Goal: Task Accomplishment & Management: Manage account settings

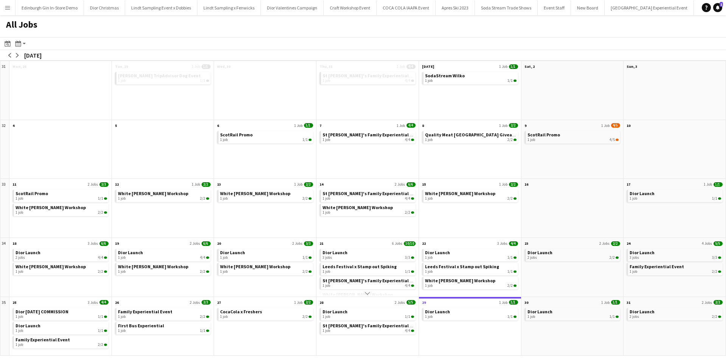
scroll to position [0, 5923]
click at [9, 6] on app-icon "Menu" at bounding box center [8, 8] width 6 height 6
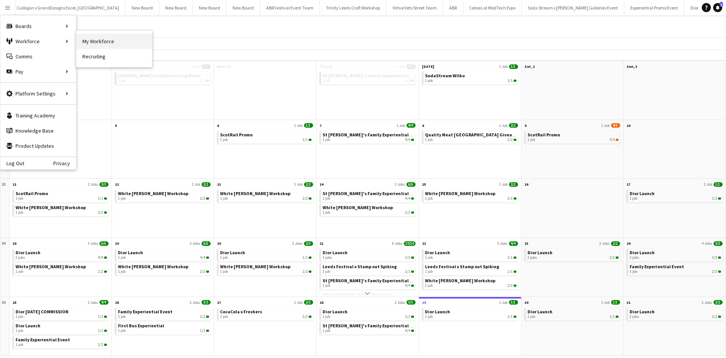
click at [95, 36] on link "My Workforce" at bounding box center [114, 41] width 76 height 15
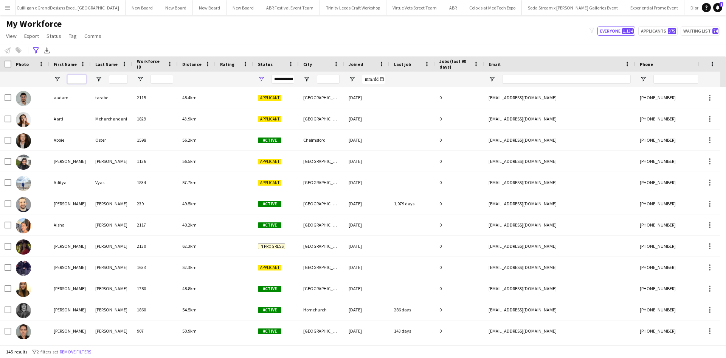
click at [78, 80] on input "First Name Filter Input" at bounding box center [76, 79] width 19 height 9
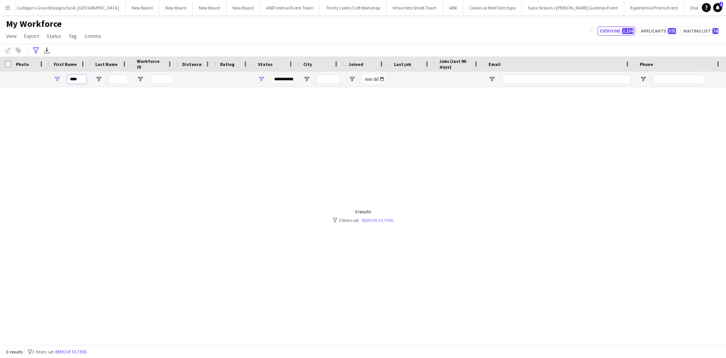
type input "****"
click at [368, 220] on link "Remove filters" at bounding box center [377, 220] width 31 height 6
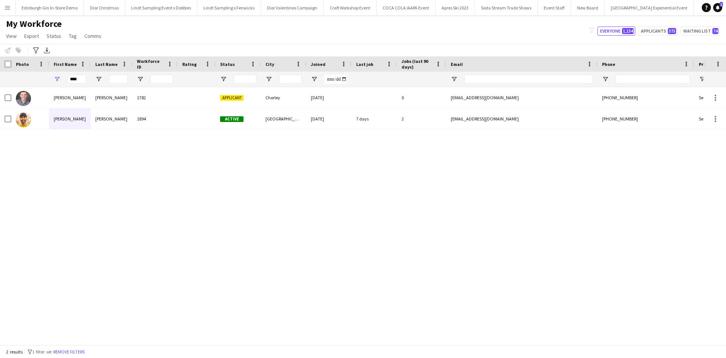
scroll to position [0, 7349]
drag, startPoint x: 84, startPoint y: 80, endPoint x: 62, endPoint y: 84, distance: 21.8
click at [73, 81] on input "****" at bounding box center [76, 79] width 19 height 9
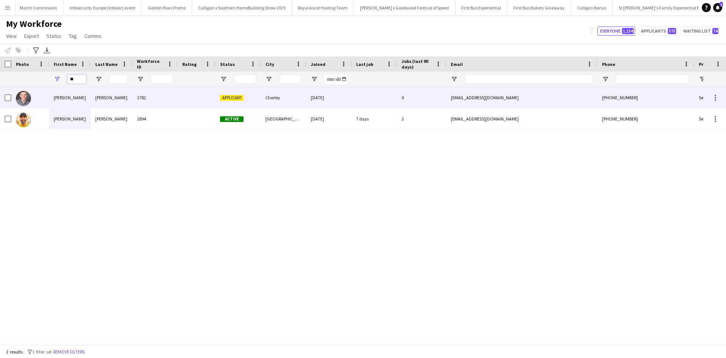
type input "*"
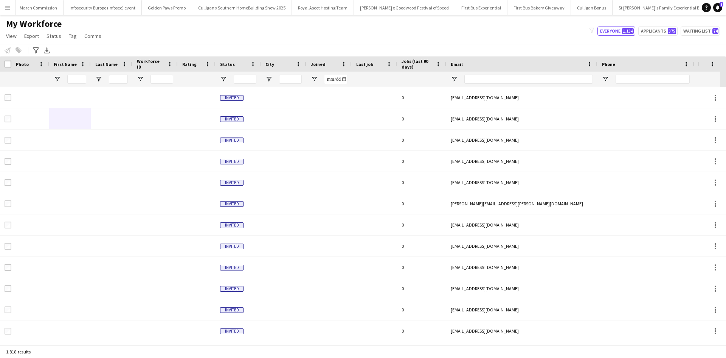
click at [8, 8] on app-icon "Menu" at bounding box center [8, 8] width 6 height 6
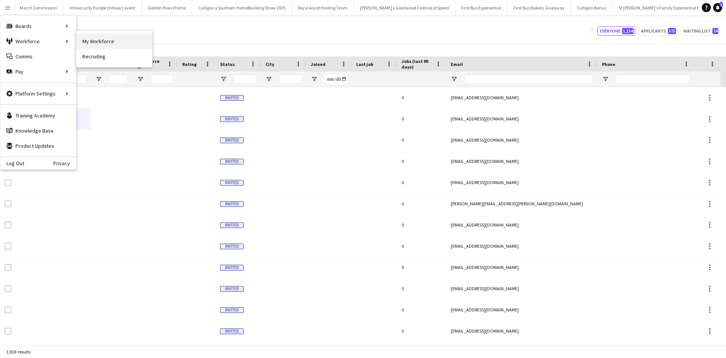
click at [89, 43] on link "My Workforce" at bounding box center [114, 41] width 76 height 15
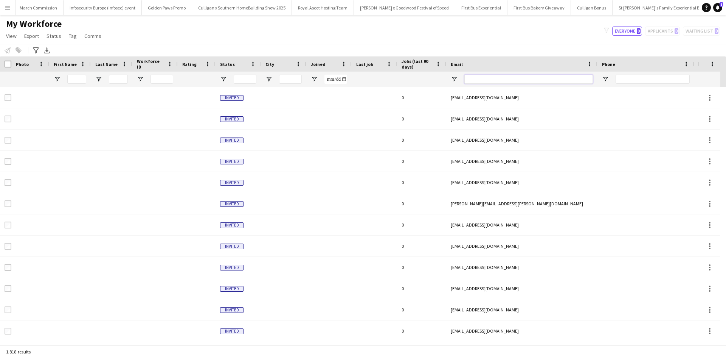
click at [481, 77] on input "Email Filter Input" at bounding box center [529, 79] width 129 height 9
paste input "**********"
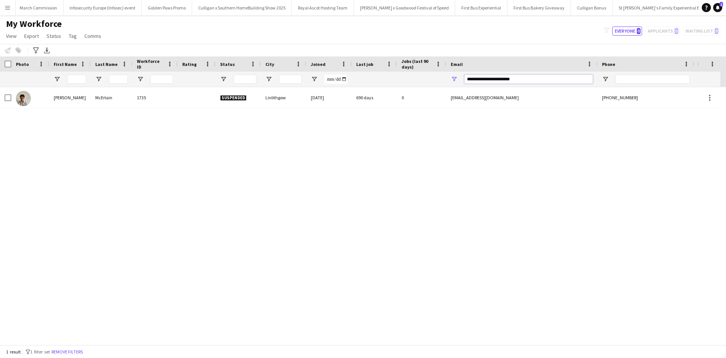
type input "**********"
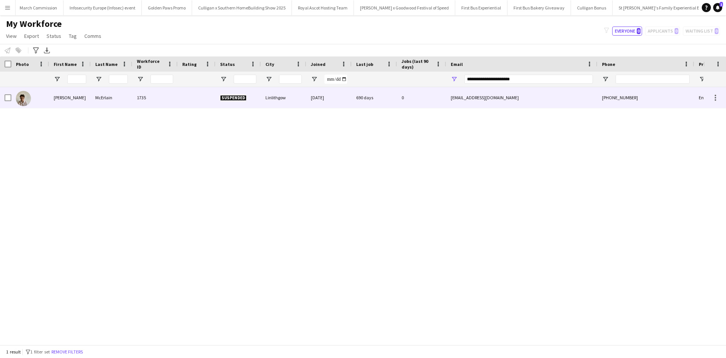
click at [57, 99] on div "Ryan" at bounding box center [70, 97] width 42 height 21
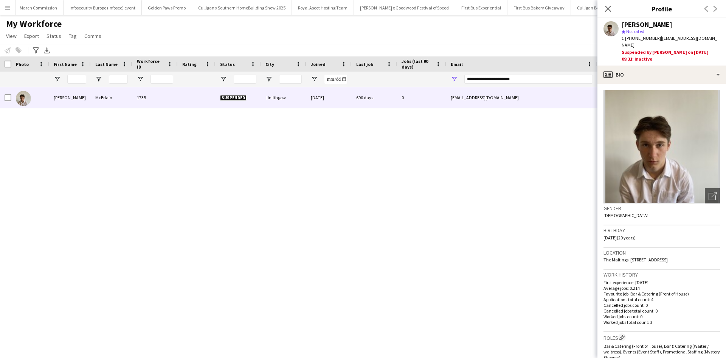
click at [213, 130] on div "Ryan McErlain 1735 Suspended Linlithgow 19-08-2022 690 days 0 ryanmcermoney@gma…" at bounding box center [352, 213] width 704 height 252
click at [610, 9] on icon "Close pop-in" at bounding box center [608, 8] width 7 height 7
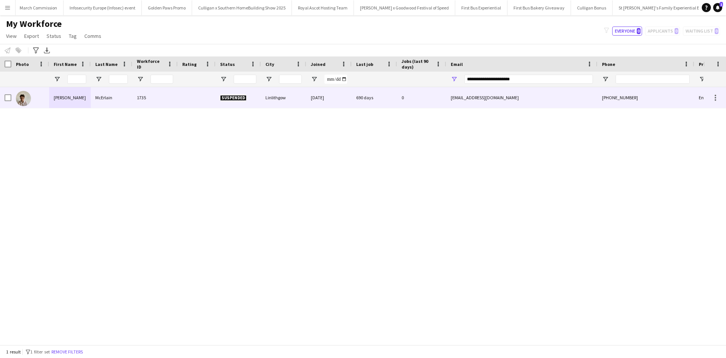
click at [62, 100] on div "Ryan" at bounding box center [70, 97] width 42 height 21
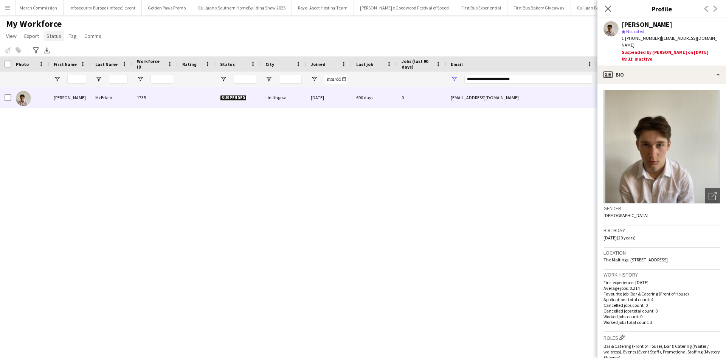
click at [58, 38] on span "Status" at bounding box center [54, 36] width 15 height 7
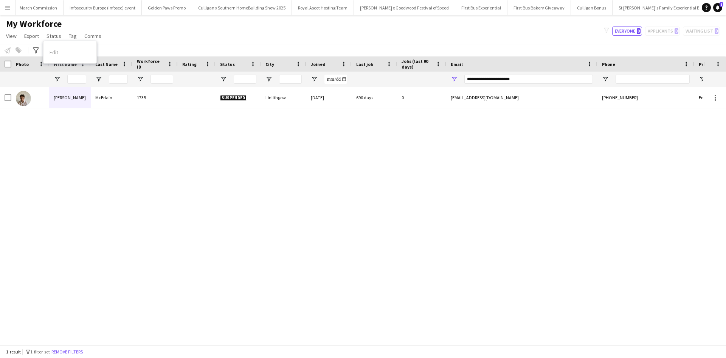
click at [74, 108] on div "Ryan" at bounding box center [70, 97] width 42 height 21
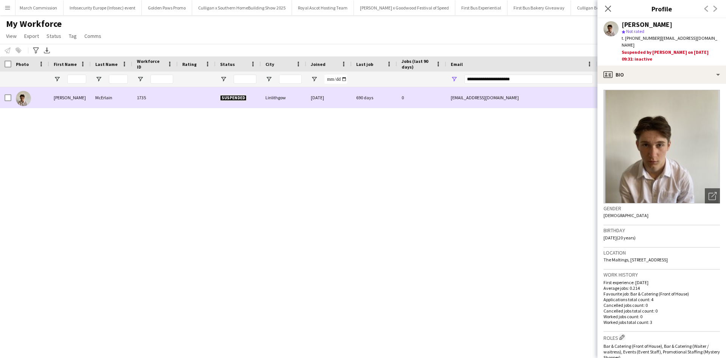
click at [12, 99] on div at bounding box center [30, 97] width 38 height 21
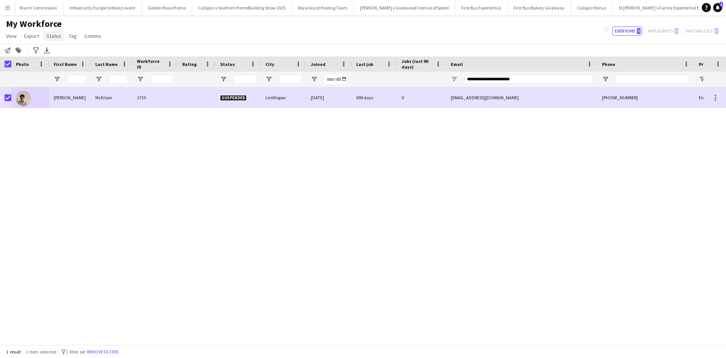
click at [57, 39] on link "Status" at bounding box center [54, 36] width 21 height 10
click at [58, 57] on link "Edit" at bounding box center [70, 52] width 53 height 16
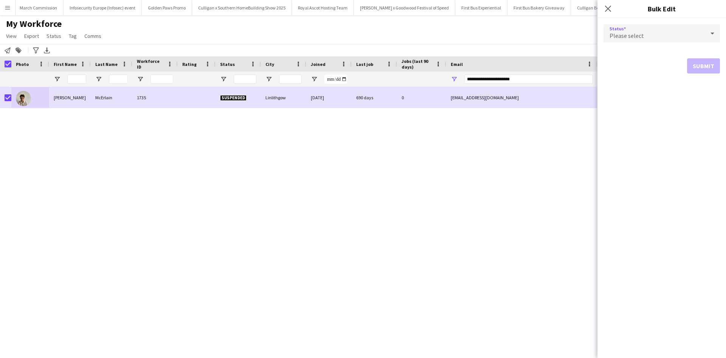
click at [632, 36] on span "Please select" at bounding box center [627, 36] width 34 height 8
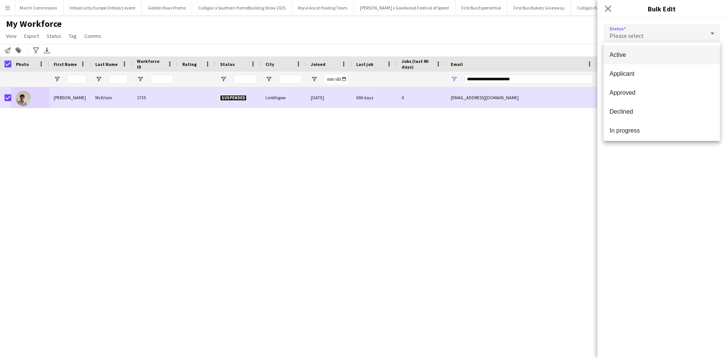
click at [631, 58] on span "Active" at bounding box center [662, 54] width 104 height 7
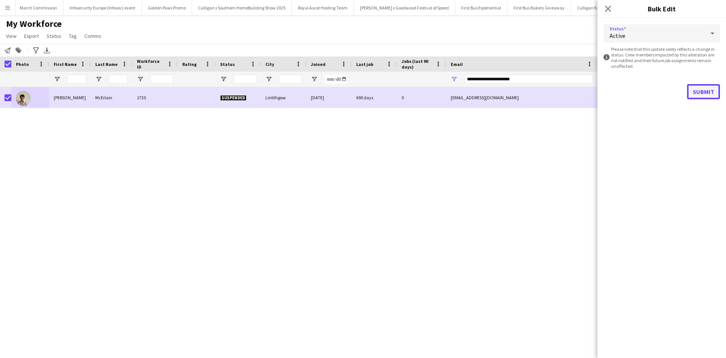
click at [698, 91] on button "Submit" at bounding box center [703, 91] width 33 height 15
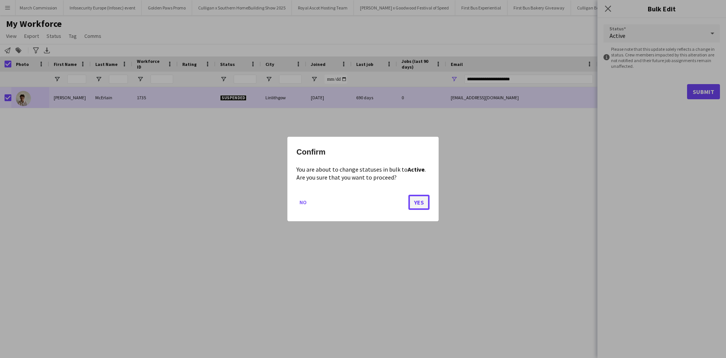
click at [416, 207] on button "Yes" at bounding box center [419, 201] width 21 height 15
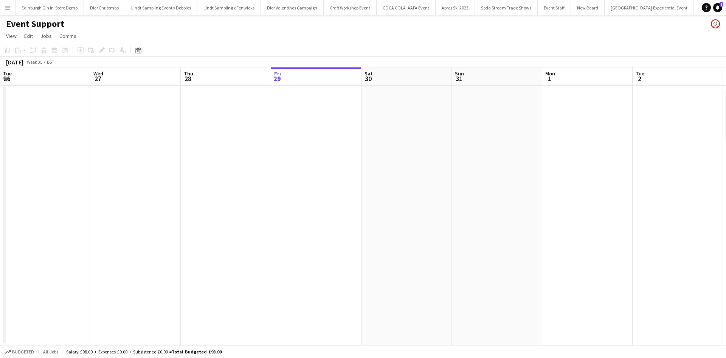
scroll to position [0, 181]
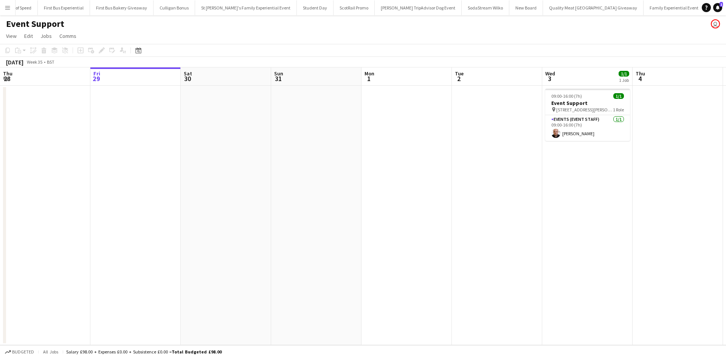
click at [9, 13] on button "Menu" at bounding box center [7, 7] width 15 height 15
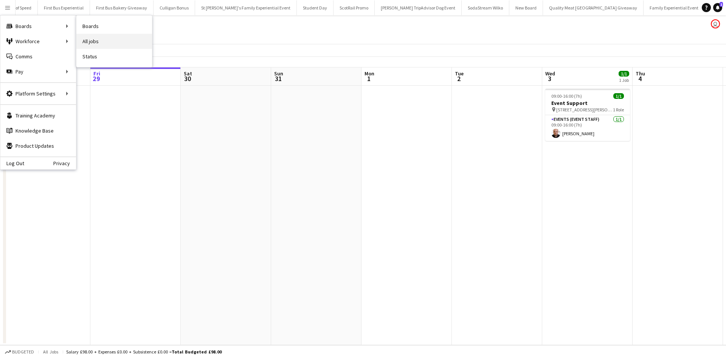
click at [109, 36] on link "All jobs" at bounding box center [114, 41] width 76 height 15
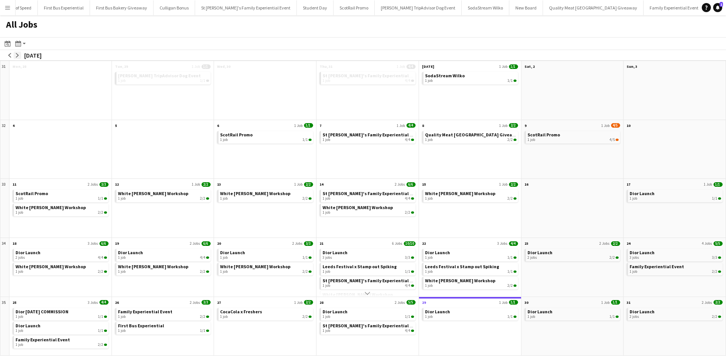
click at [19, 58] on button "arrow-right" at bounding box center [18, 55] width 8 height 8
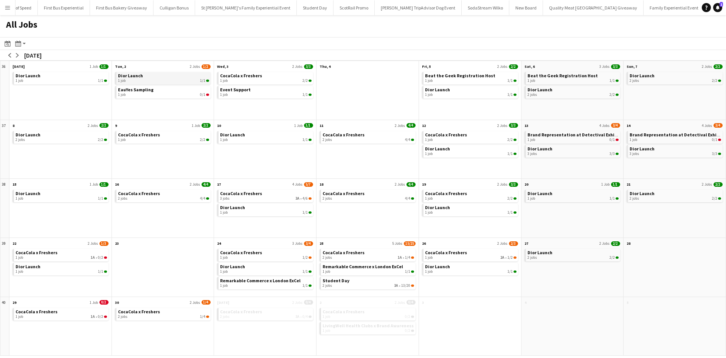
click at [133, 78] on span "Dior Launch" at bounding box center [130, 76] width 25 height 6
click at [166, 90] on link "EauYes Sampling 1 job 0/1" at bounding box center [164, 91] width 92 height 11
click at [6, 6] on app-icon "Menu" at bounding box center [8, 8] width 6 height 6
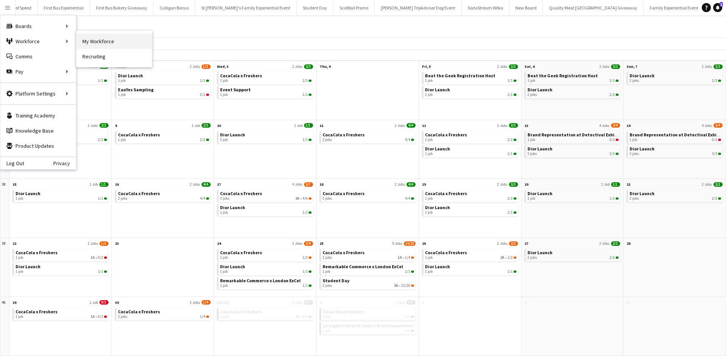
click at [89, 43] on link "My Workforce" at bounding box center [114, 41] width 76 height 15
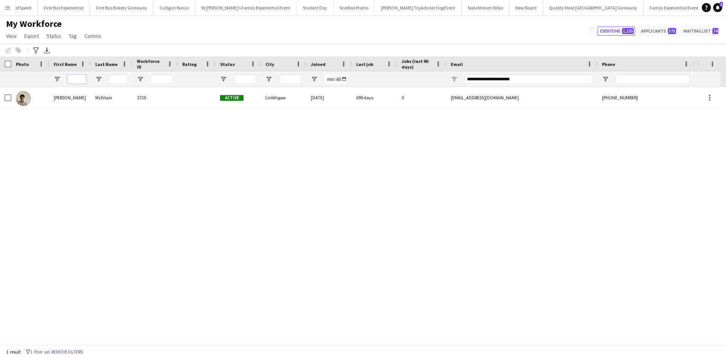
click at [80, 76] on input "First Name Filter Input" at bounding box center [76, 79] width 19 height 9
drag, startPoint x: 529, startPoint y: 79, endPoint x: 447, endPoint y: 78, distance: 81.7
click at [448, 77] on div "**********" at bounding box center [521, 79] width 151 height 15
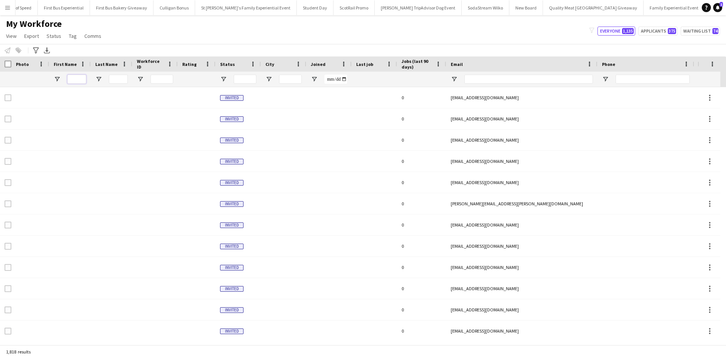
click at [72, 81] on input "First Name Filter Input" at bounding box center [76, 79] width 19 height 9
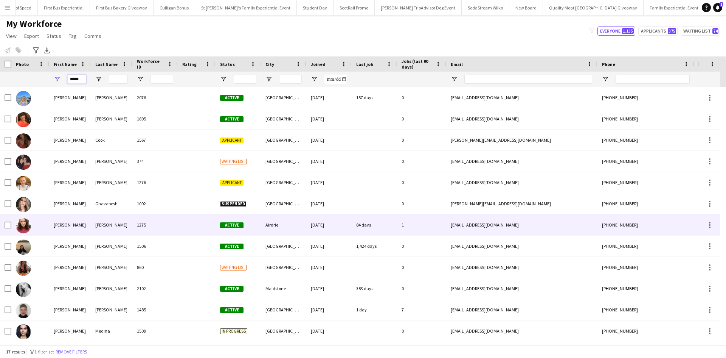
type input "*****"
click at [55, 222] on div "[PERSON_NAME]" at bounding box center [70, 224] width 42 height 21
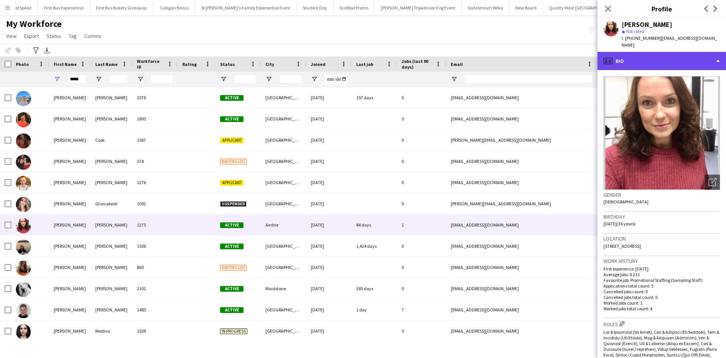
click at [658, 53] on div "profile Bio" at bounding box center [662, 61] width 129 height 18
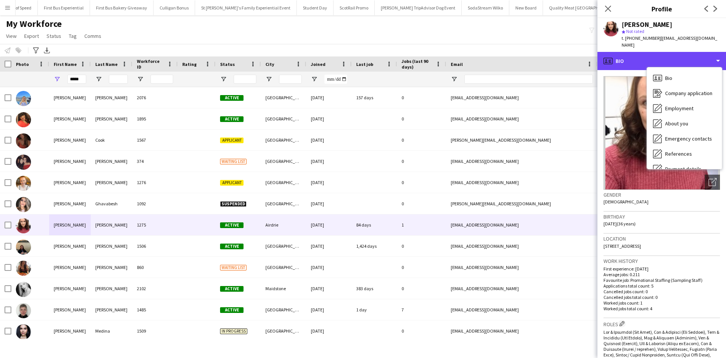
scroll to position [86, 0]
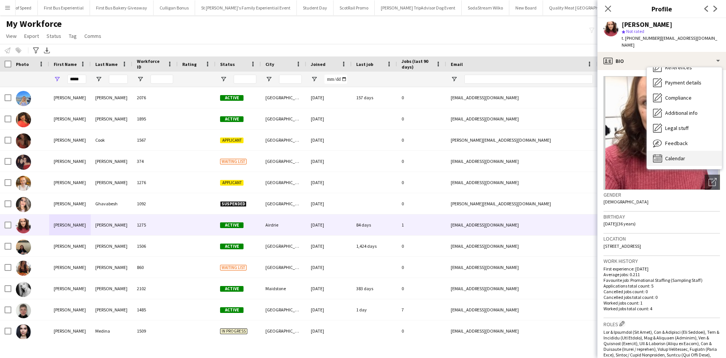
click at [669, 155] on div "Calendar Calendar" at bounding box center [684, 158] width 75 height 15
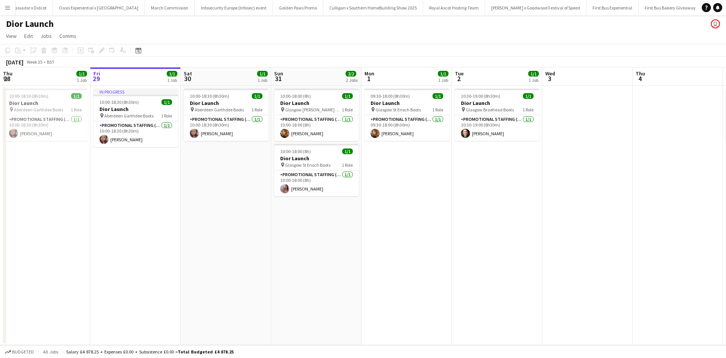
scroll to position [0, 7349]
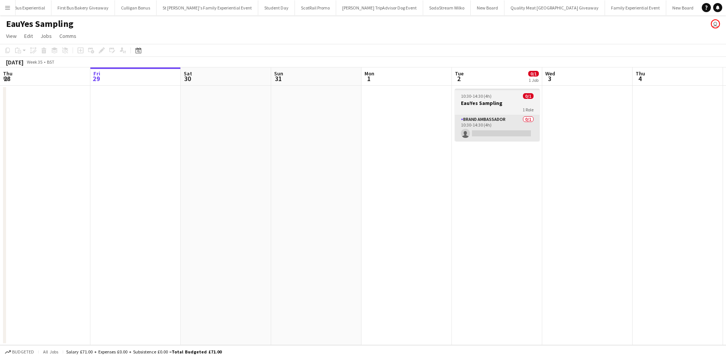
scroll to position [0, 7884]
click at [481, 134] on app-card-role "Brand Ambassador 0/1 10:30-14:30 (4h) single-neutral-actions" at bounding box center [497, 128] width 85 height 26
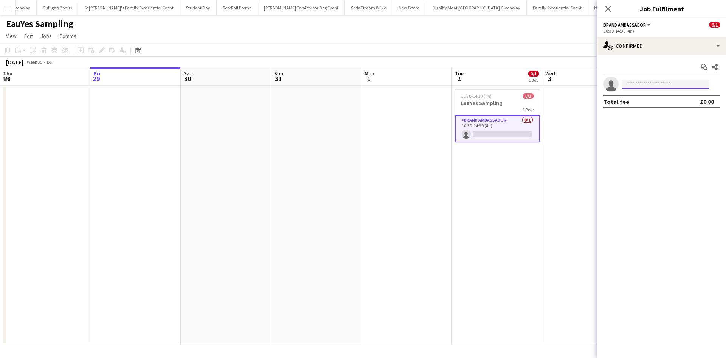
click at [638, 84] on input at bounding box center [666, 83] width 88 height 9
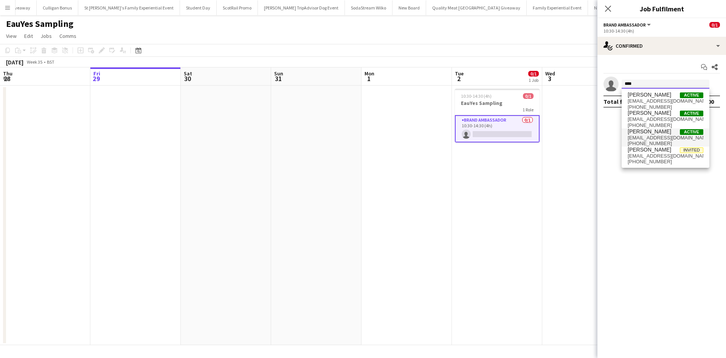
type input "****"
click at [650, 132] on span "[PERSON_NAME]" at bounding box center [650, 131] width 44 height 6
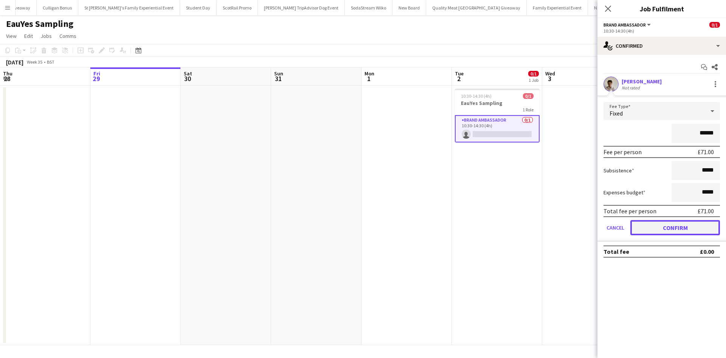
click at [670, 222] on button "Confirm" at bounding box center [676, 227] width 90 height 15
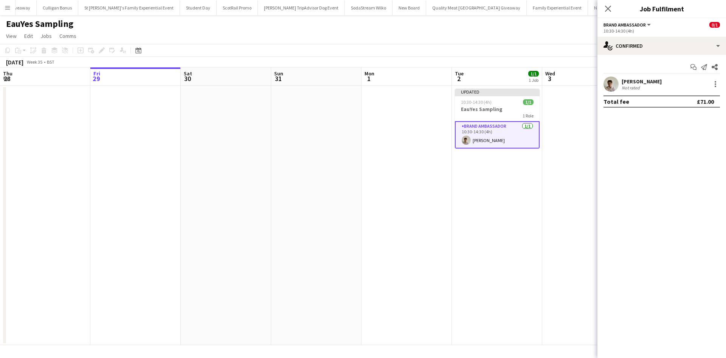
click at [570, 224] on app-date-cell at bounding box center [588, 215] width 90 height 259
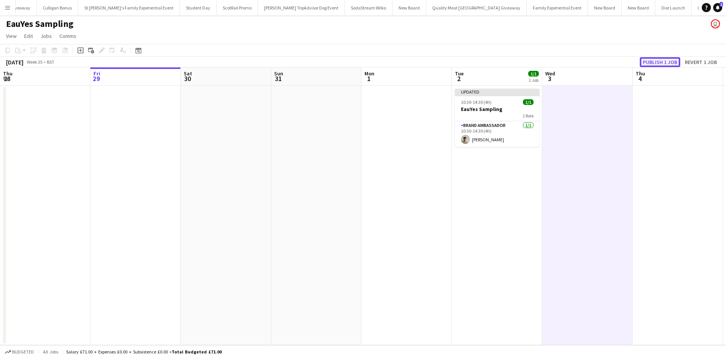
click at [651, 65] on button "Publish 1 job" at bounding box center [660, 62] width 40 height 10
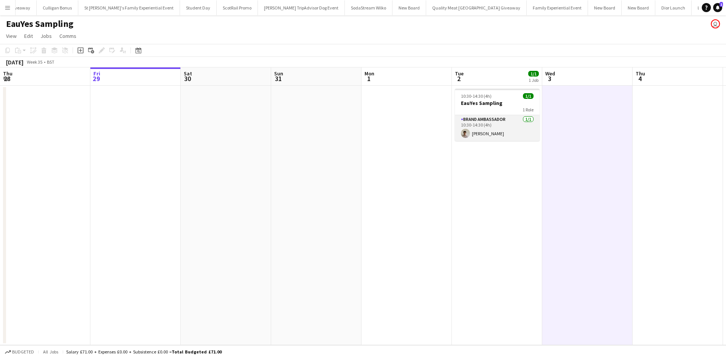
click at [493, 131] on app-card-role "Brand Ambassador 1/1 10:30-14:30 (4h) Ryan McErlain" at bounding box center [497, 128] width 85 height 26
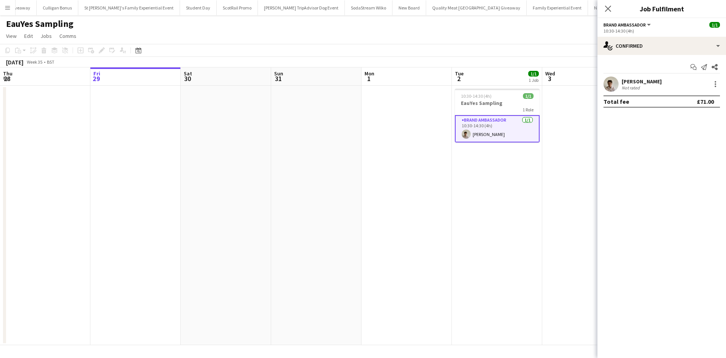
click at [638, 79] on div "Ryan McErlain" at bounding box center [642, 81] width 40 height 7
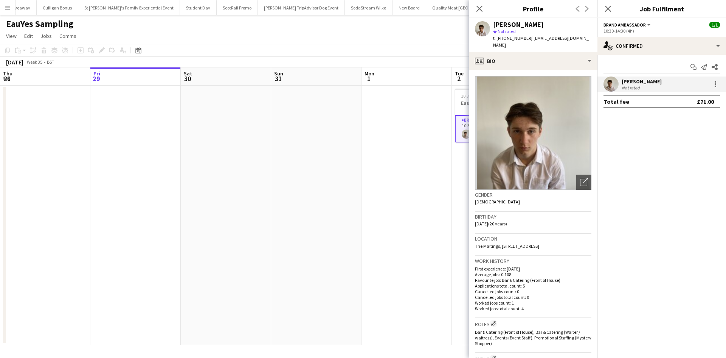
drag, startPoint x: 494, startPoint y: 23, endPoint x: 538, endPoint y: 24, distance: 43.9
click at [538, 24] on div "Ryan McErlain" at bounding box center [542, 24] width 98 height 7
copy div "Ryan McErlain"
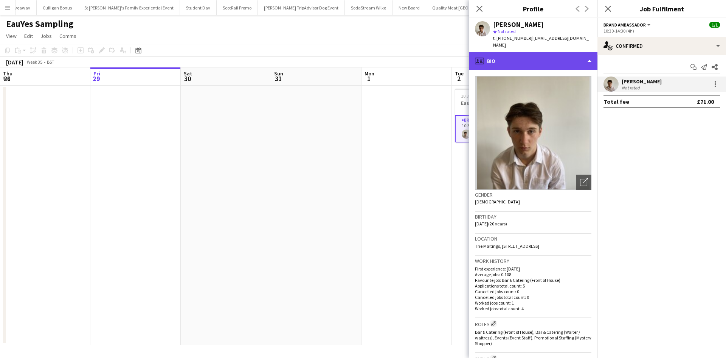
click at [526, 57] on div "profile Bio" at bounding box center [533, 61] width 129 height 18
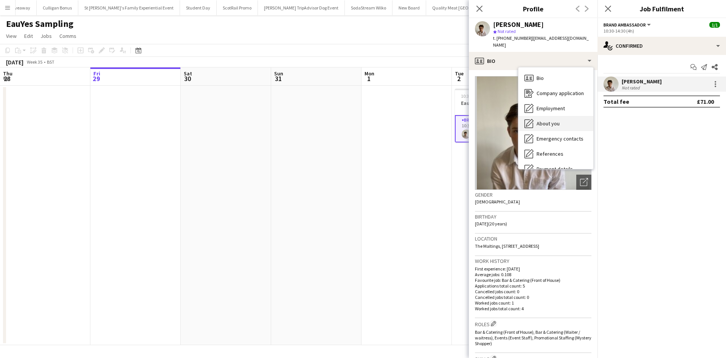
click at [555, 120] on span "About you" at bounding box center [548, 123] width 23 height 7
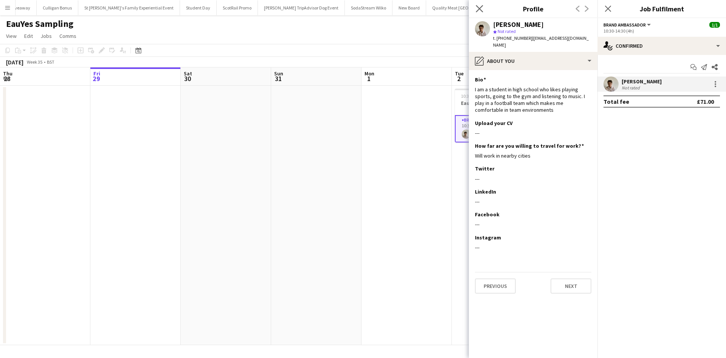
click at [481, 12] on icon "Close pop-in" at bounding box center [479, 8] width 7 height 7
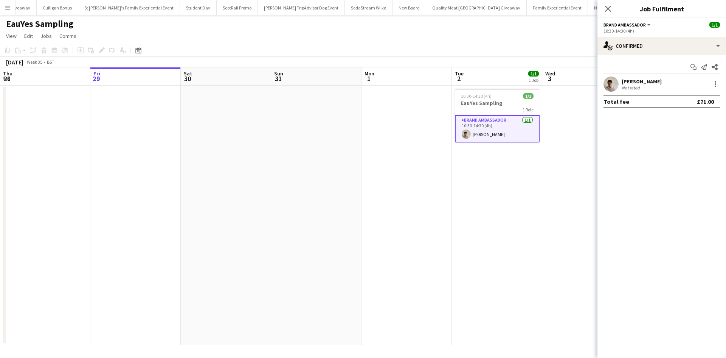
click at [630, 81] on div "Ryan McErlain" at bounding box center [642, 81] width 40 height 7
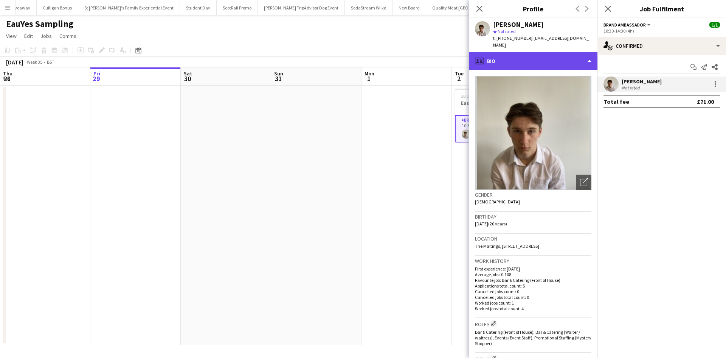
click at [538, 54] on div "profile Bio" at bounding box center [533, 61] width 129 height 18
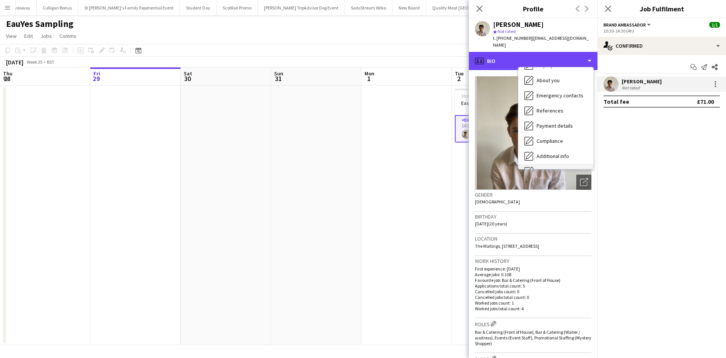
scroll to position [86, 0]
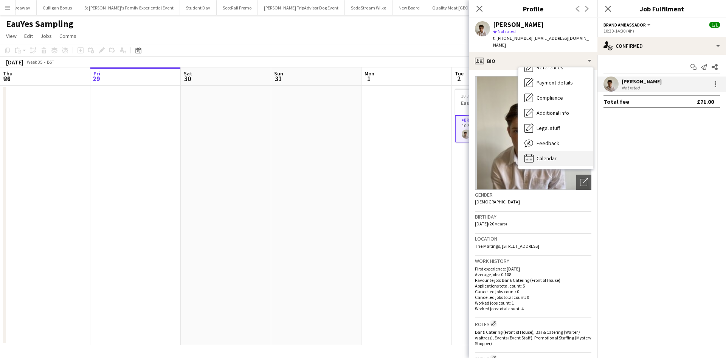
click at [556, 155] on span "Calendar" at bounding box center [547, 158] width 20 height 7
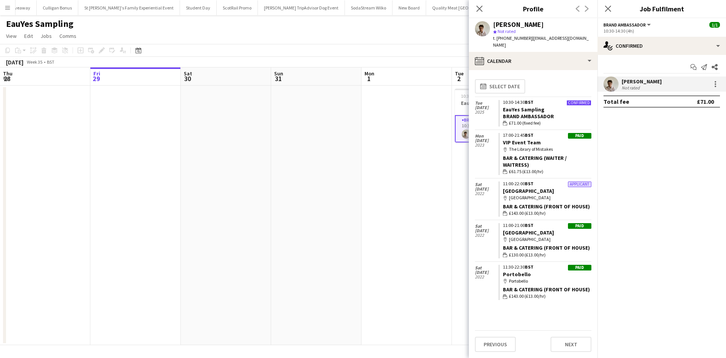
click at [420, 170] on app-date-cell at bounding box center [407, 215] width 90 height 259
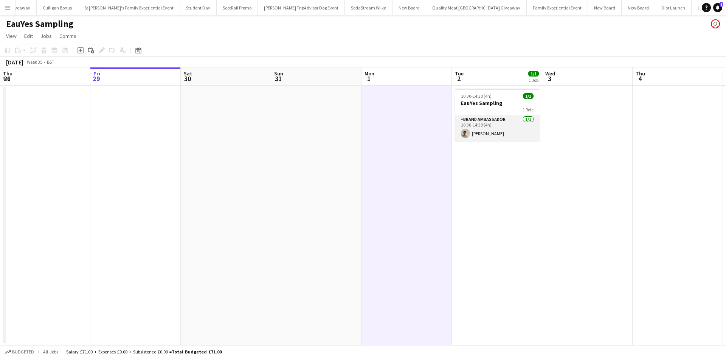
click at [480, 132] on app-card-role "Brand Ambassador 1/1 10:30-14:30 (4h) Ryan McErlain" at bounding box center [497, 128] width 85 height 26
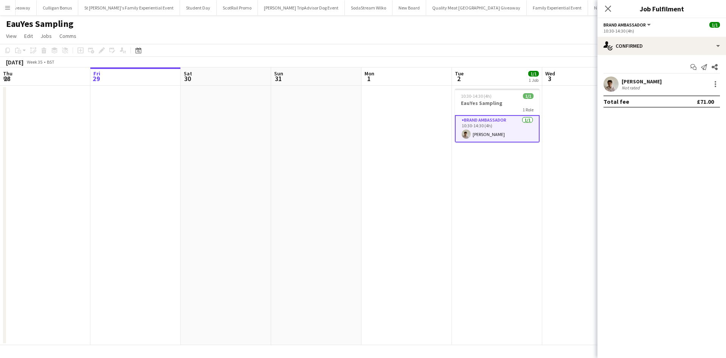
click at [640, 77] on div "Ryan McErlain Not rated" at bounding box center [662, 83] width 129 height 15
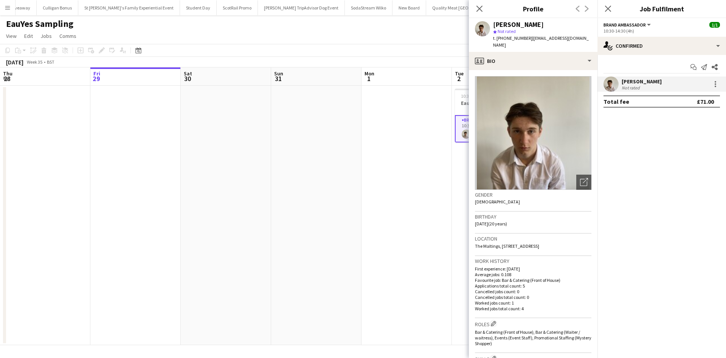
click at [53, 184] on app-date-cell at bounding box center [45, 215] width 90 height 259
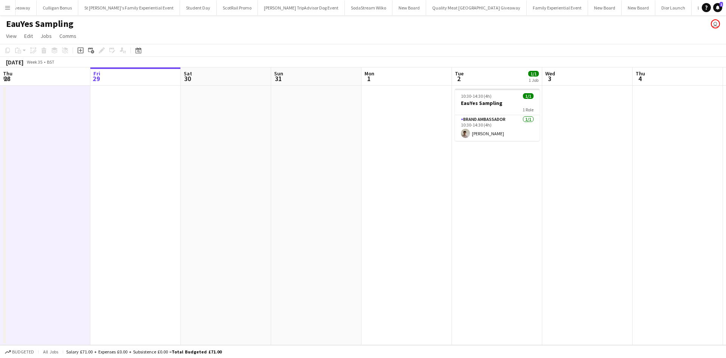
click at [8, 6] on app-icon "Menu" at bounding box center [8, 8] width 6 height 6
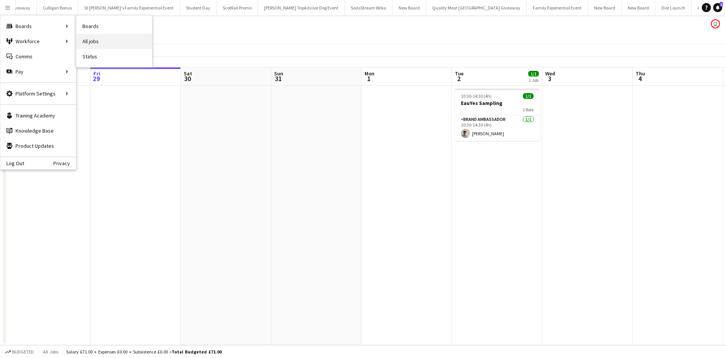
click at [107, 41] on link "All jobs" at bounding box center [114, 41] width 76 height 15
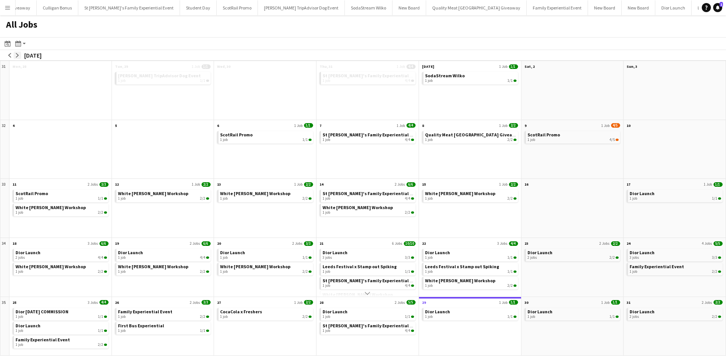
click at [20, 55] on button "arrow-right" at bounding box center [18, 55] width 8 height 8
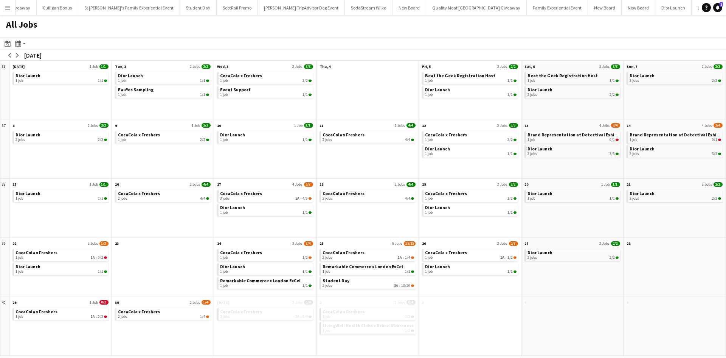
click at [8, 7] on app-icon "Menu" at bounding box center [8, 8] width 6 height 6
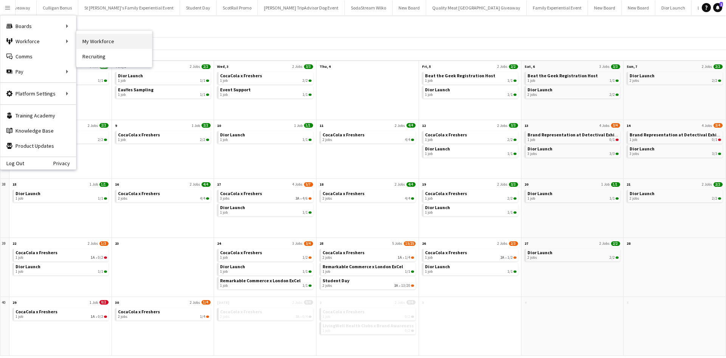
click at [93, 44] on link "My Workforce" at bounding box center [114, 41] width 76 height 15
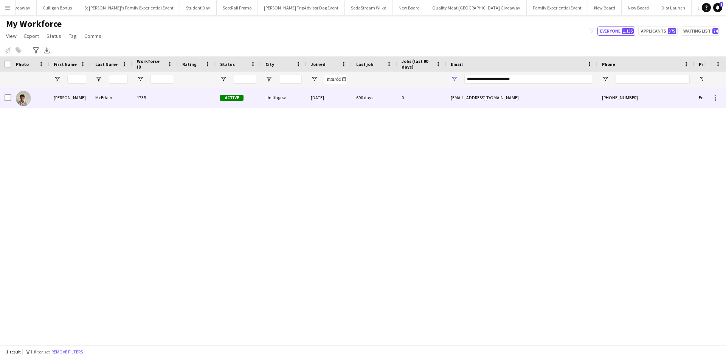
click at [63, 96] on div "Ryan" at bounding box center [70, 97] width 42 height 21
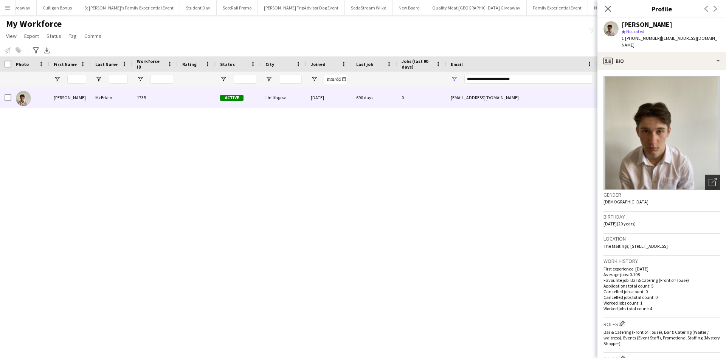
click at [709, 178] on icon "Open photos pop-in" at bounding box center [713, 182] width 8 height 8
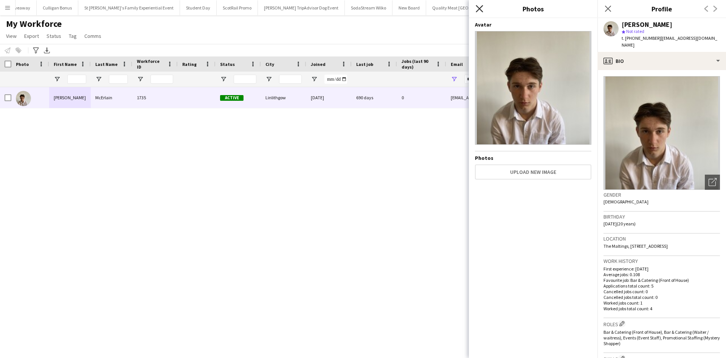
click at [482, 11] on icon "Close pop-in" at bounding box center [479, 8] width 7 height 7
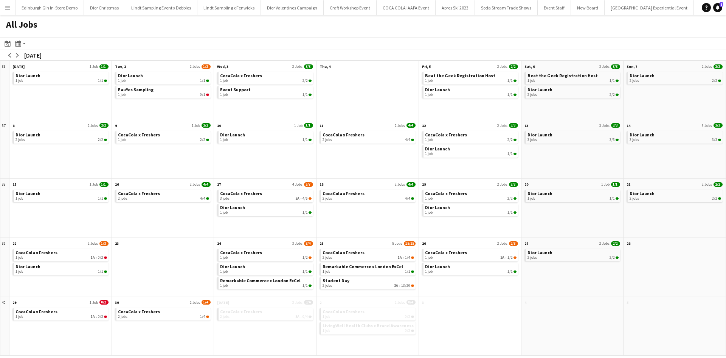
scroll to position [0, 7349]
click at [8, 54] on app-icon "arrow-left" at bounding box center [10, 55] width 5 height 5
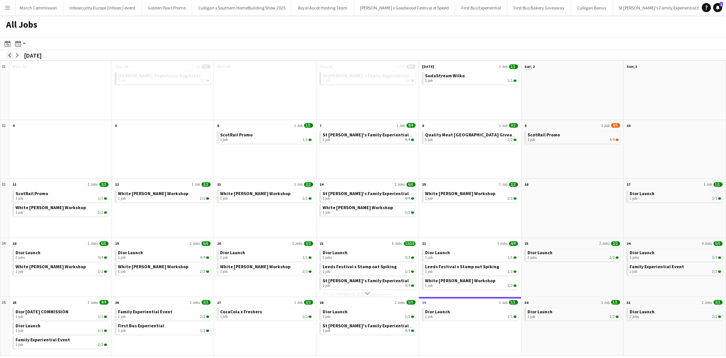
click at [8, 54] on app-icon "arrow-left" at bounding box center [10, 55] width 5 height 5
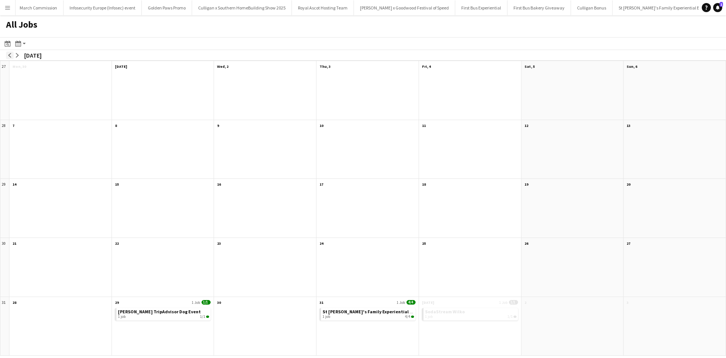
click at [8, 54] on app-icon "arrow-left" at bounding box center [10, 55] width 5 height 5
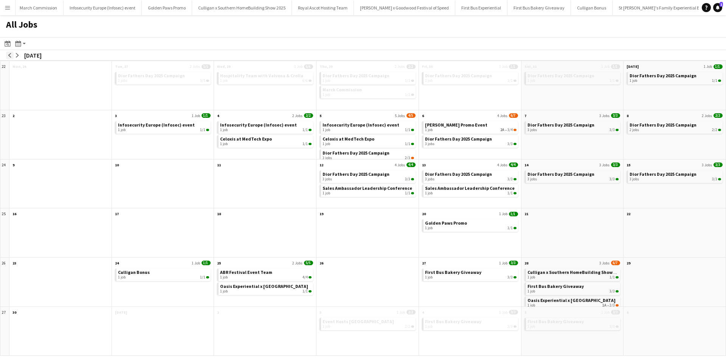
click at [8, 54] on app-icon "arrow-left" at bounding box center [10, 55] width 5 height 5
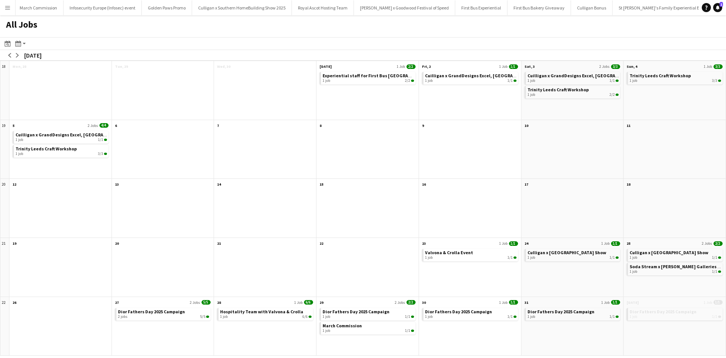
click at [5, 4] on button "Menu" at bounding box center [7, 7] width 15 height 15
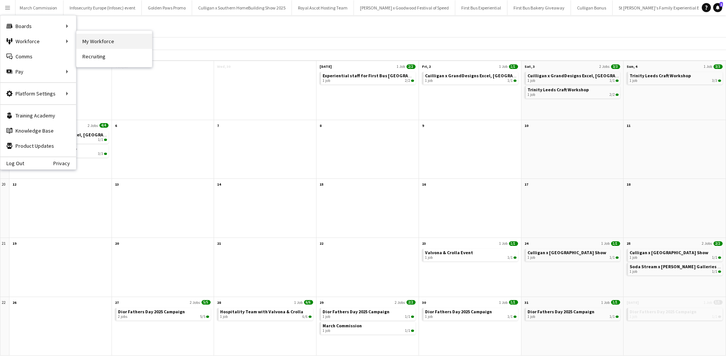
click at [101, 40] on link "My Workforce" at bounding box center [114, 41] width 76 height 15
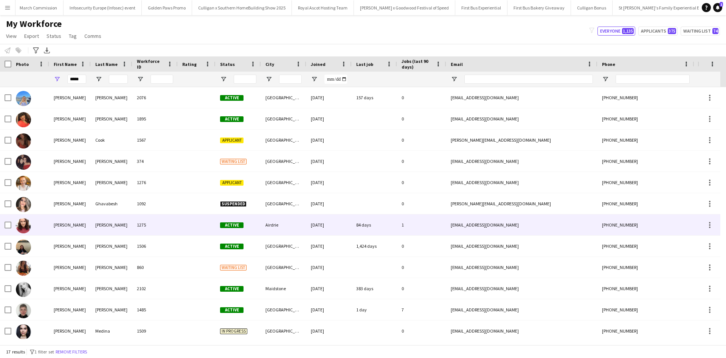
click at [64, 220] on div "[PERSON_NAME]" at bounding box center [70, 224] width 42 height 21
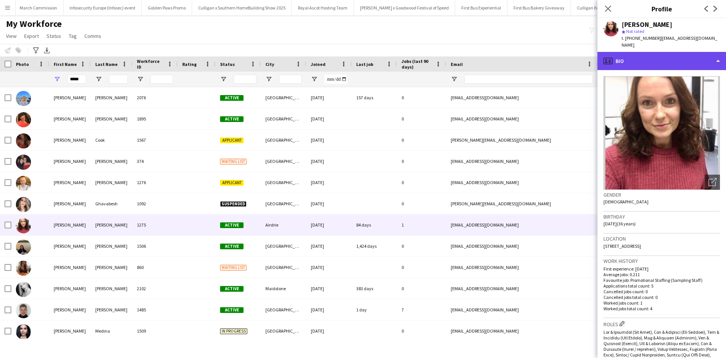
click at [656, 60] on div "profile Bio" at bounding box center [662, 61] width 129 height 18
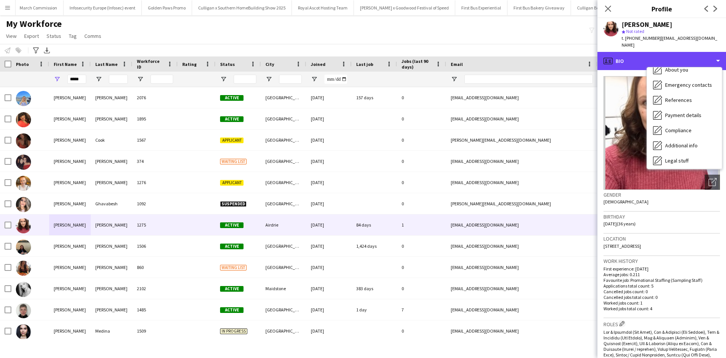
scroll to position [86, 0]
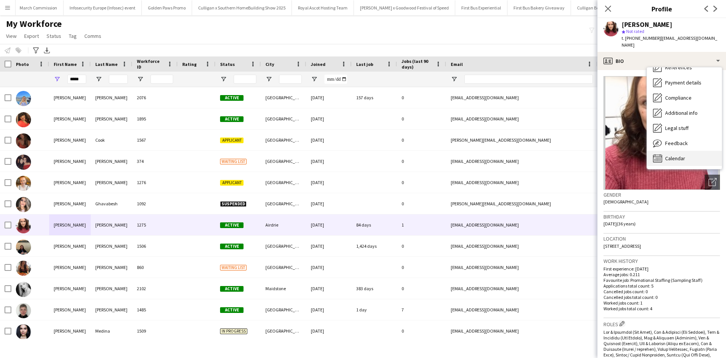
click at [693, 151] on div "Calendar Calendar" at bounding box center [684, 158] width 75 height 15
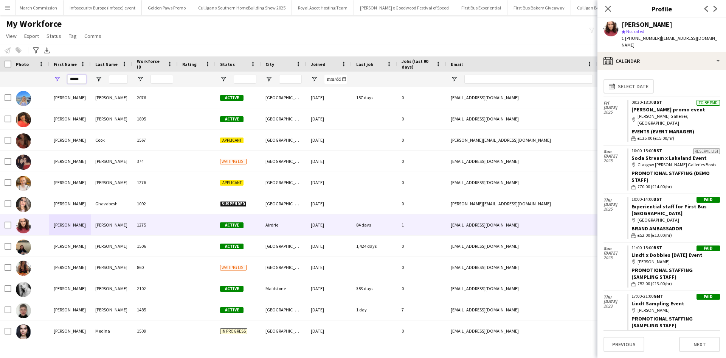
drag, startPoint x: 82, startPoint y: 80, endPoint x: 73, endPoint y: 79, distance: 8.3
click at [73, 79] on input "*****" at bounding box center [76, 79] width 19 height 9
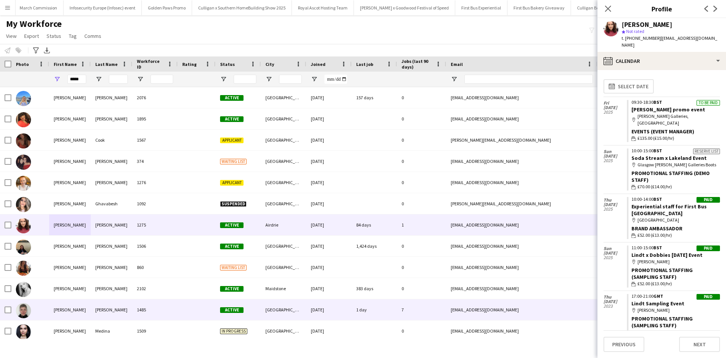
click at [64, 307] on div "Sarah" at bounding box center [70, 309] width 42 height 21
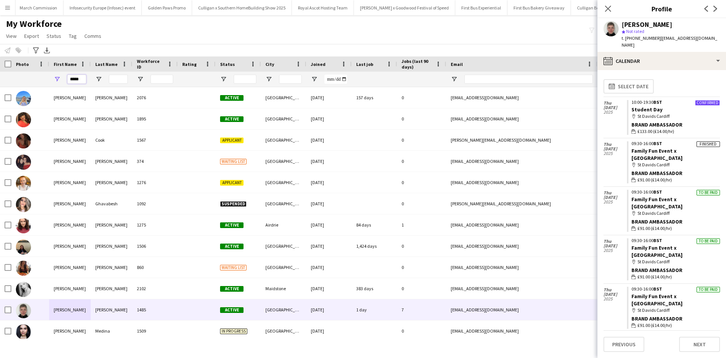
click at [85, 81] on input "*****" at bounding box center [76, 79] width 19 height 9
type input "*"
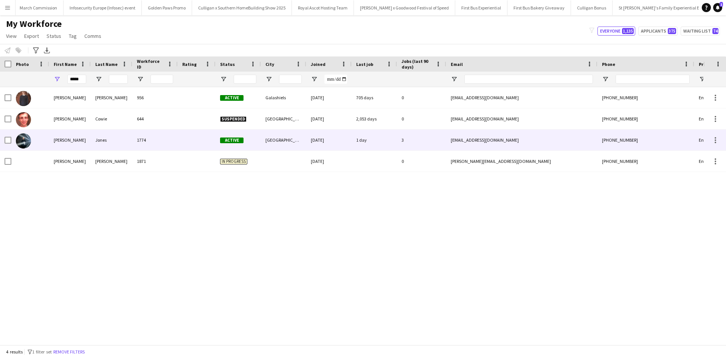
click at [64, 142] on div "Lewis" at bounding box center [70, 139] width 42 height 21
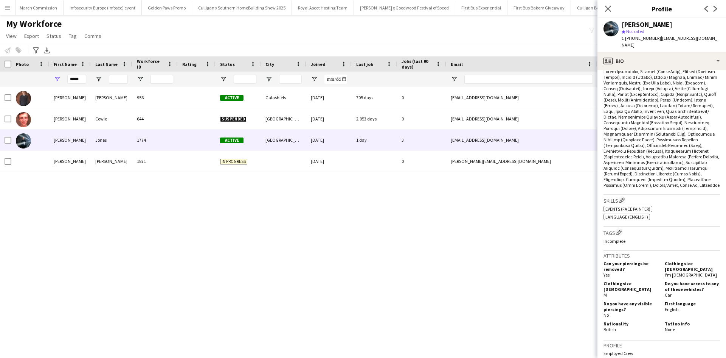
scroll to position [151, 0]
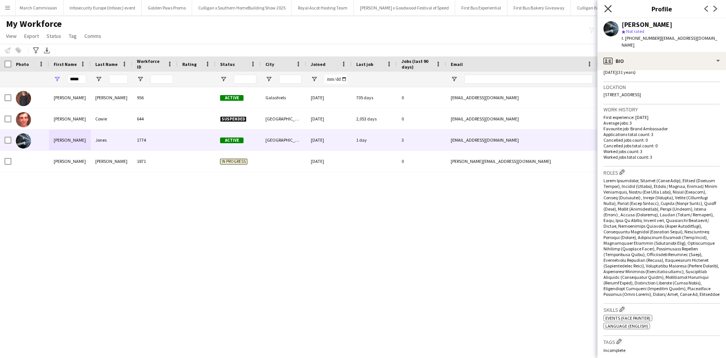
click at [608, 8] on icon at bounding box center [608, 8] width 7 height 7
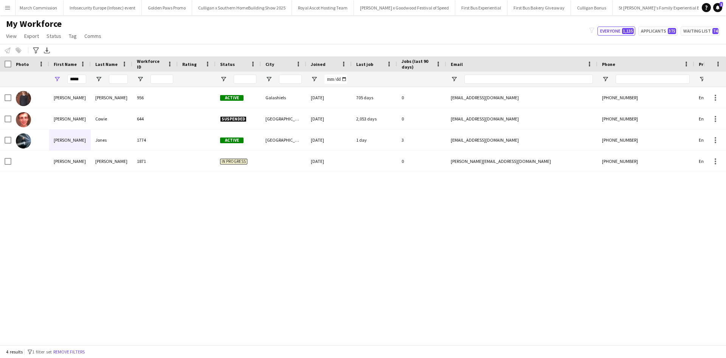
click at [374, 242] on div "Lewis Allan 956 Active Galashiels 27-12-2019 705 days 0 ljdallan@aol.co.uk +074…" at bounding box center [352, 213] width 704 height 252
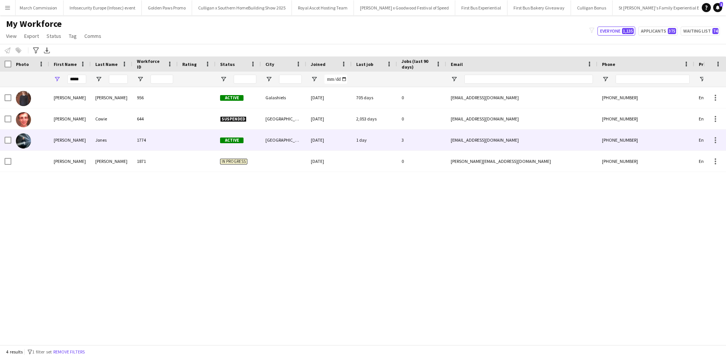
click at [53, 138] on div "Lewis" at bounding box center [70, 139] width 42 height 21
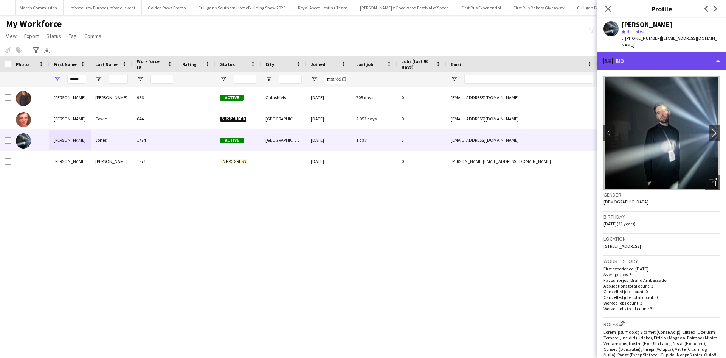
click at [672, 52] on div "profile Bio" at bounding box center [662, 61] width 129 height 18
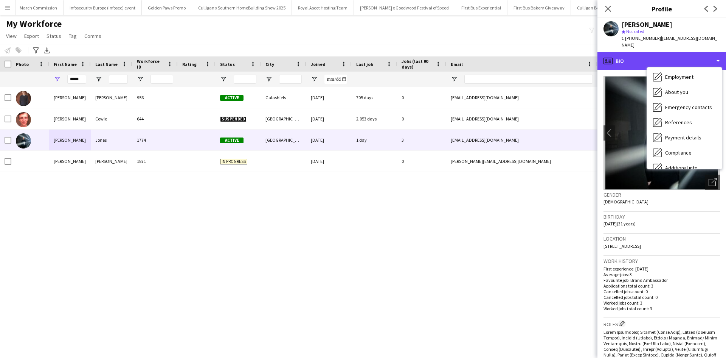
scroll to position [86, 0]
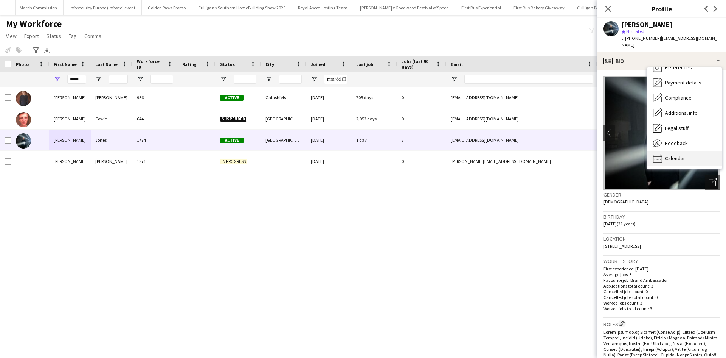
click at [693, 151] on div "Calendar Calendar" at bounding box center [684, 158] width 75 height 15
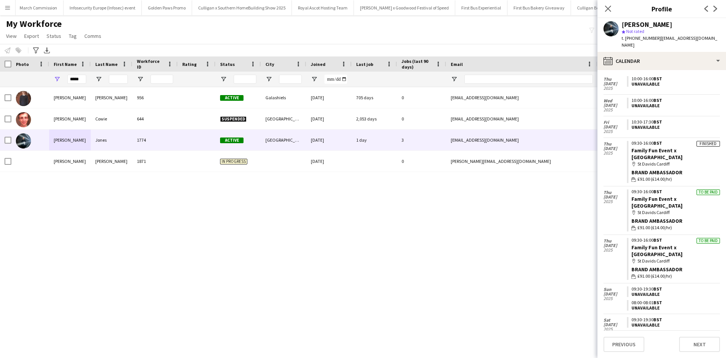
scroll to position [163, 0]
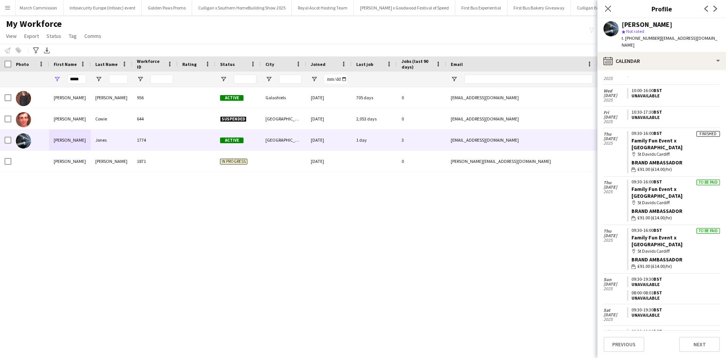
click at [202, 205] on div "Lewis Allan 956 Active Galashiels 27-12-2019 705 days 0 ljdallan@aol.co.uk +074…" at bounding box center [352, 213] width 704 height 252
click at [560, 229] on div "Lewis Allan 956 Active Galashiels 27-12-2019 705 days 0 ljdallan@aol.co.uk +074…" at bounding box center [352, 213] width 704 height 252
click at [609, 9] on icon at bounding box center [608, 8] width 7 height 7
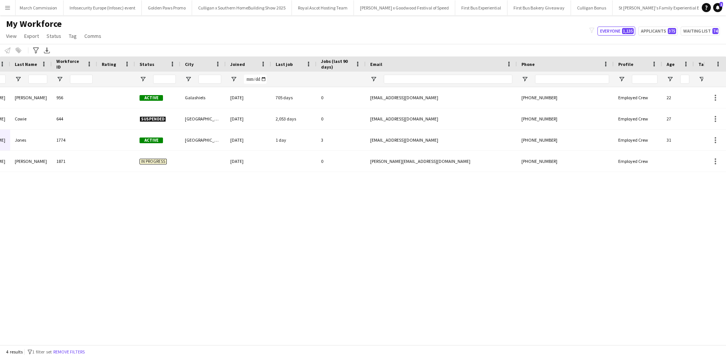
scroll to position [0, 0]
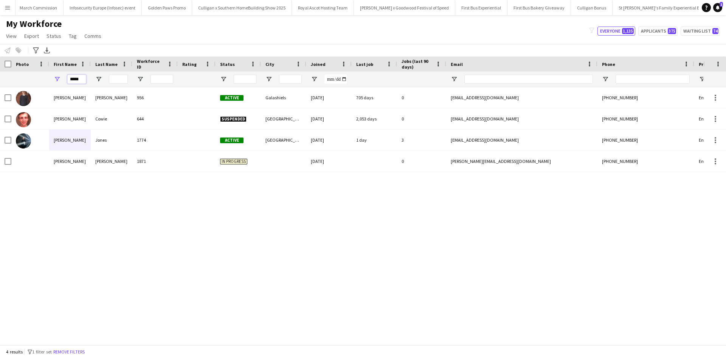
drag, startPoint x: 83, startPoint y: 79, endPoint x: 64, endPoint y: 78, distance: 18.6
click at [64, 78] on div "*****" at bounding box center [70, 79] width 42 height 15
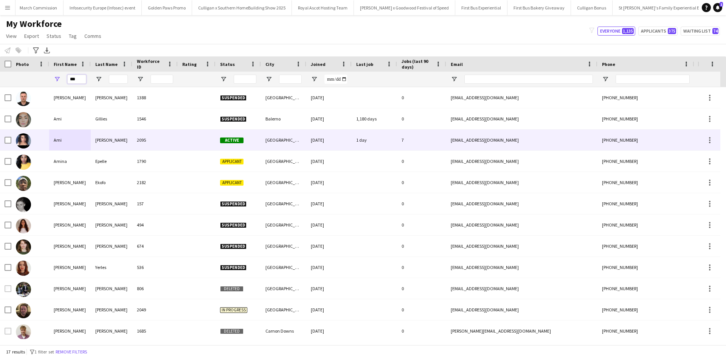
type input "***"
click at [63, 138] on div "Ami" at bounding box center [70, 139] width 42 height 21
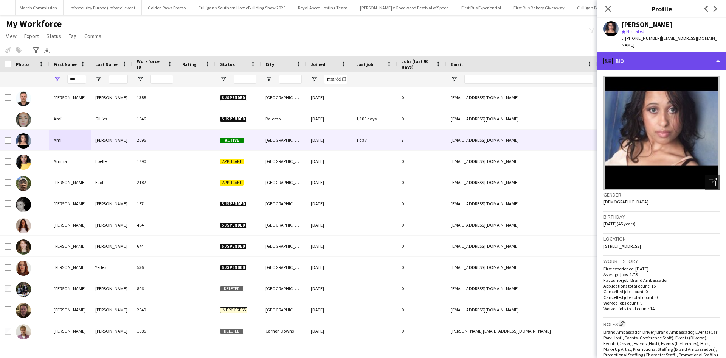
click at [666, 53] on div "profile Bio" at bounding box center [662, 61] width 129 height 18
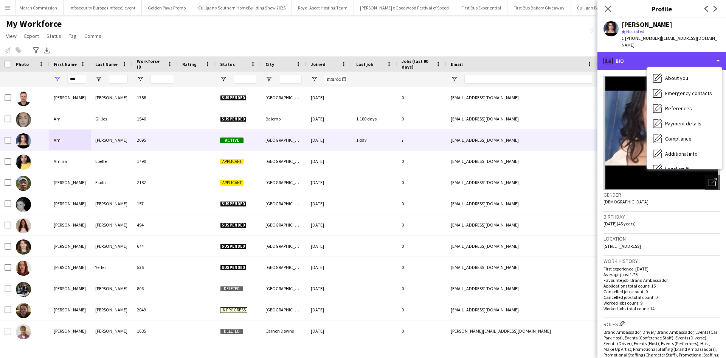
scroll to position [86, 0]
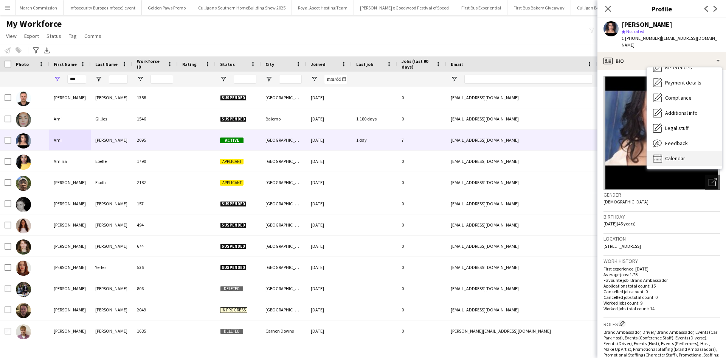
click at [678, 155] on span "Calendar" at bounding box center [676, 158] width 20 height 7
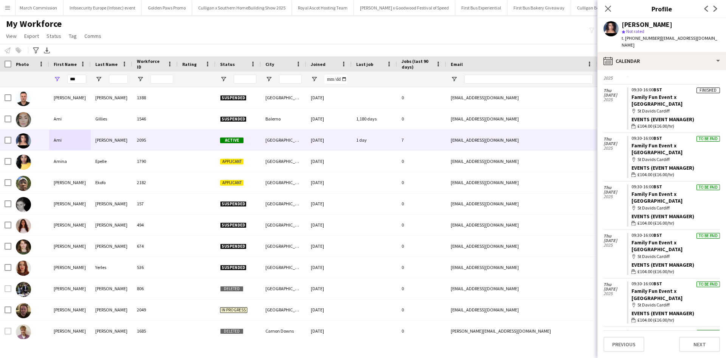
scroll to position [114, 0]
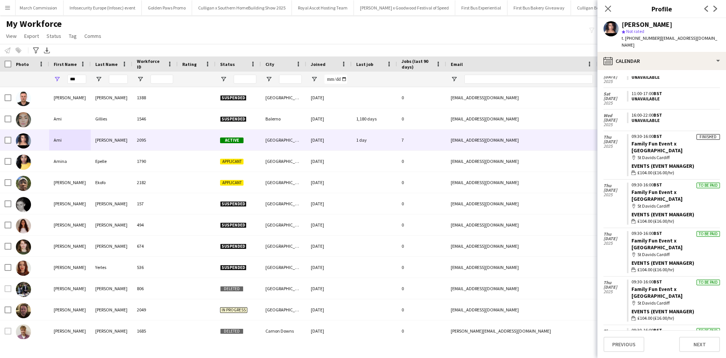
click at [5, 10] on app-icon "Menu" at bounding box center [8, 8] width 6 height 6
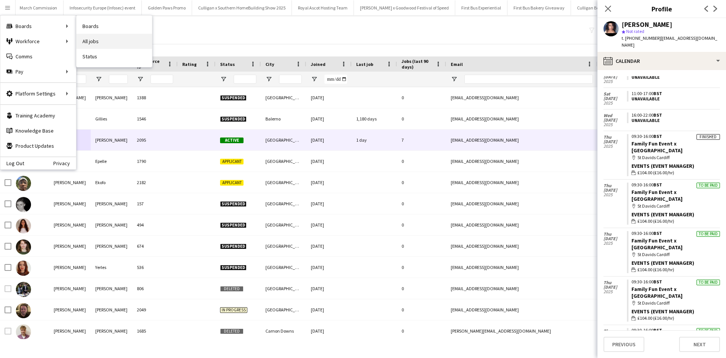
click at [93, 42] on link "All jobs" at bounding box center [114, 41] width 76 height 15
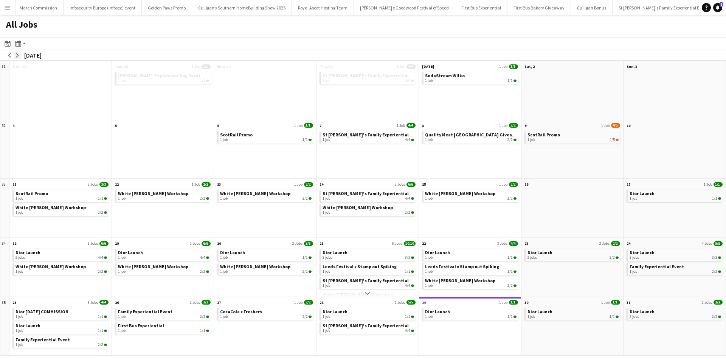
click at [19, 54] on app-icon "arrow-right" at bounding box center [17, 55] width 5 height 5
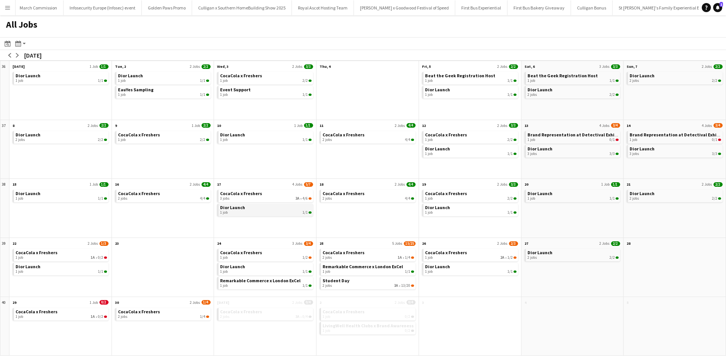
click at [244, 209] on span "Dior Launch" at bounding box center [232, 207] width 25 height 6
click at [280, 193] on link "CocaCola x Freshers 3 jobs 3A • 4/6" at bounding box center [266, 195] width 92 height 11
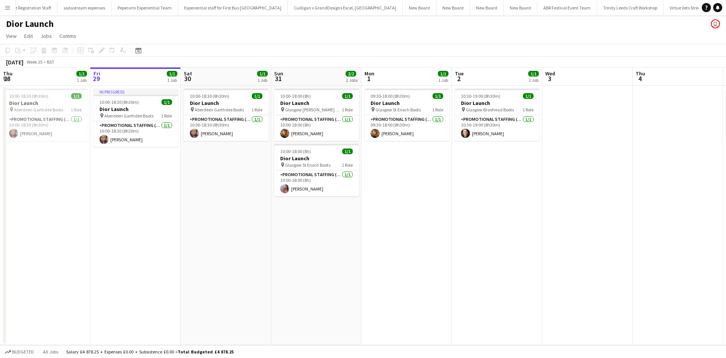
scroll to position [0, 6937]
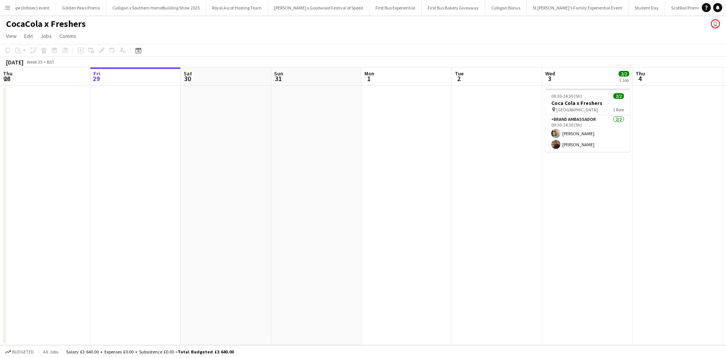
scroll to position [0, 7570]
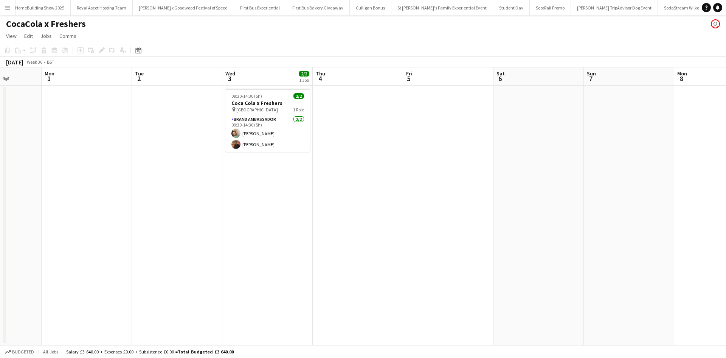
drag, startPoint x: 564, startPoint y: 240, endPoint x: 224, endPoint y: 223, distance: 340.2
click at [184, 221] on app-calendar-viewport "Thu 28 Fri 29 Sat 30 Sun 31 Mon 1 Tue 2 Wed 3 2/2 1 Job Thu 4 Fri 5 Sat 6 Sun 7…" at bounding box center [363, 205] width 726 height 277
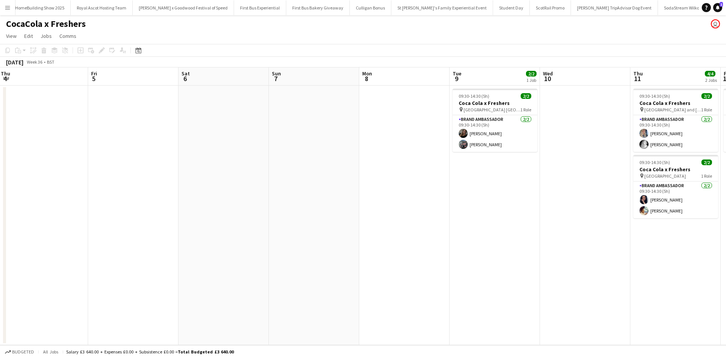
drag, startPoint x: 515, startPoint y: 264, endPoint x: 241, endPoint y: 239, distance: 274.3
click at [244, 241] on app-calendar-viewport "Mon 1 Tue 2 Wed 3 2/2 1 Job Thu 4 Fri 5 Sat 6 Sun 7 Mon 8 Tue 9 2/2 1 Job Wed 1…" at bounding box center [363, 205] width 726 height 277
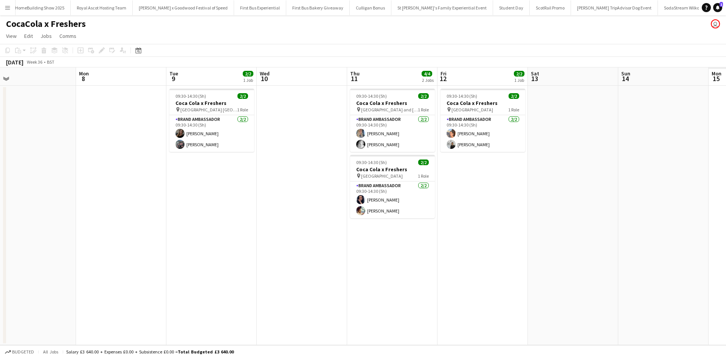
drag, startPoint x: 592, startPoint y: 260, endPoint x: 279, endPoint y: 239, distance: 313.6
click at [284, 240] on app-calendar-viewport "Wed 3 2/2 1 Job Thu 4 Fri 5 Sat 6 Sun 7 Mon 8 Tue 9 2/2 1 Job Wed 10 Thu 11 4/4…" at bounding box center [363, 205] width 726 height 277
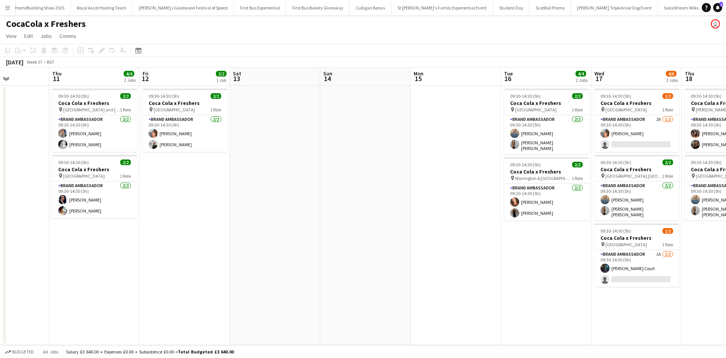
drag, startPoint x: 547, startPoint y: 258, endPoint x: 196, endPoint y: 233, distance: 352.4
click at [200, 235] on app-calendar-viewport "Sun 7 Mon 8 Tue 9 2/2 1 Job Wed 10 Thu 11 4/4 2 Jobs Fri 12 2/2 1 Job Sat 13 Su…" at bounding box center [363, 205] width 726 height 277
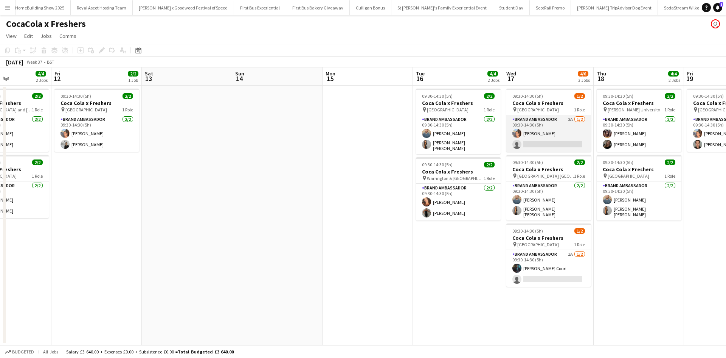
click at [558, 134] on app-card-role "Brand Ambassador 2A [DATE] 09:30-14:30 (5h) [PERSON_NAME] single-neutral-actions" at bounding box center [549, 133] width 85 height 37
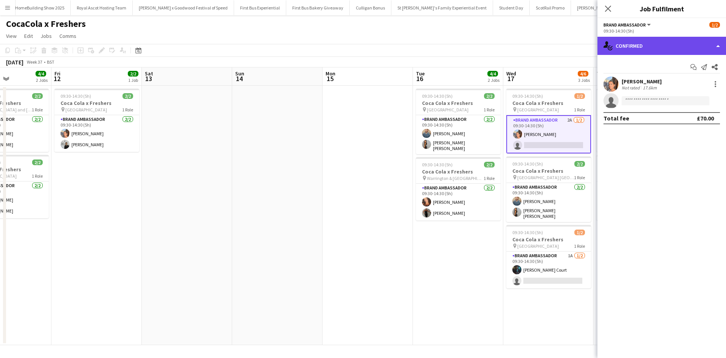
click at [637, 47] on div "single-neutral-actions-check-2 Confirmed" at bounding box center [662, 46] width 129 height 18
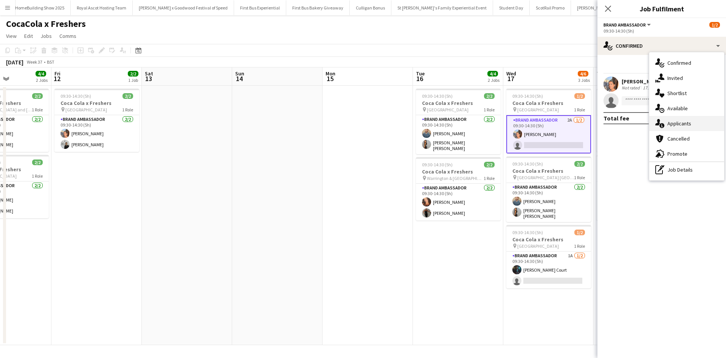
click at [673, 121] on div "single-neutral-actions-information Applicants" at bounding box center [687, 123] width 75 height 15
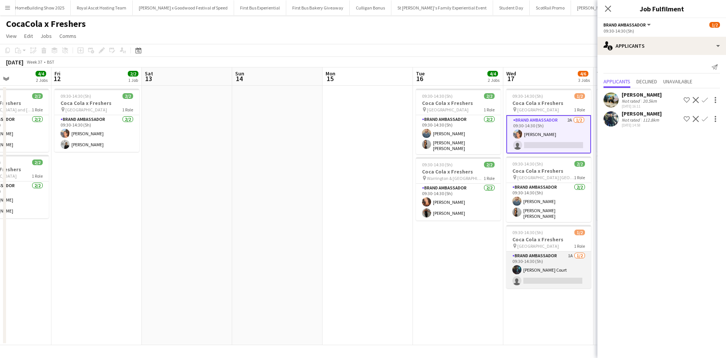
click at [561, 270] on app-card-role "Brand Ambassador 1A [DATE] 09:30-14:30 (5h) [PERSON_NAME] single-neutral-actions" at bounding box center [549, 269] width 85 height 37
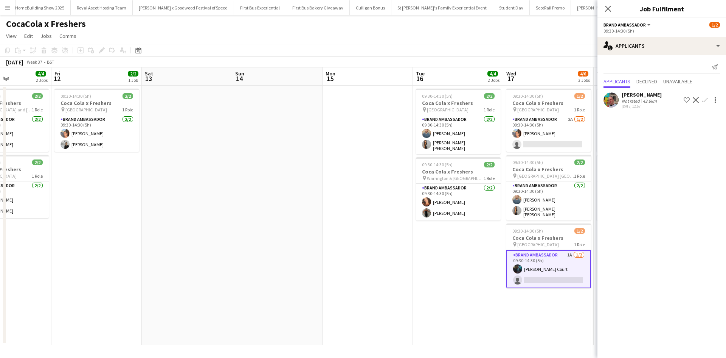
click at [464, 261] on app-date-cell "09:30-14:30 (5h) 2/2 Coca Cola x Freshers pin [GEOGRAPHIC_DATA] 1 Role Brand Am…" at bounding box center [458, 215] width 90 height 259
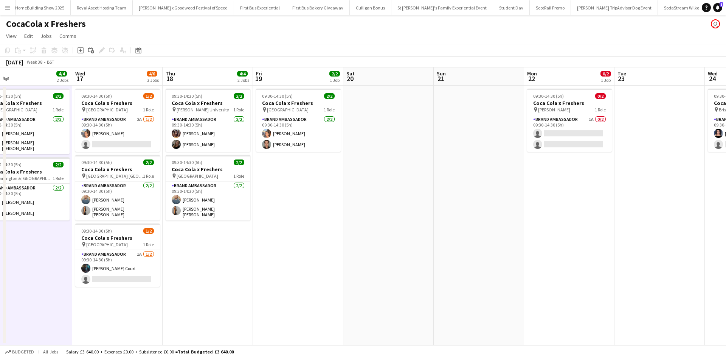
drag, startPoint x: 630, startPoint y: 271, endPoint x: 157, endPoint y: 232, distance: 474.2
click at [159, 233] on app-calendar-viewport "Sat 13 Sun 14 Mon 15 Tue 16 4/4 2 Jobs Wed 17 4/6 3 Jobs Thu 18 4/4 2 Jobs Fri …" at bounding box center [363, 205] width 726 height 277
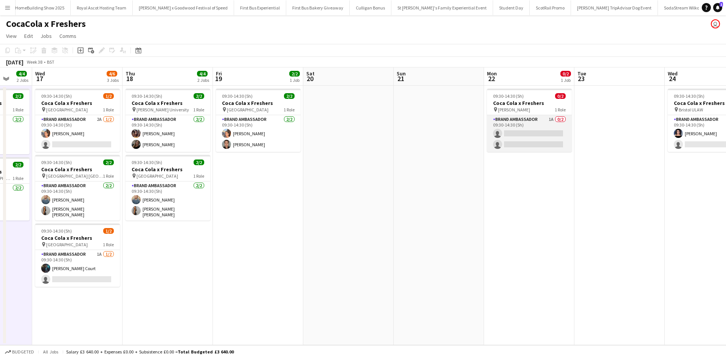
click at [535, 121] on app-card-role "Brand Ambassador 1A 0/2 09:30-14:30 (5h) single-neutral-actions single-neutral-…" at bounding box center [529, 133] width 85 height 37
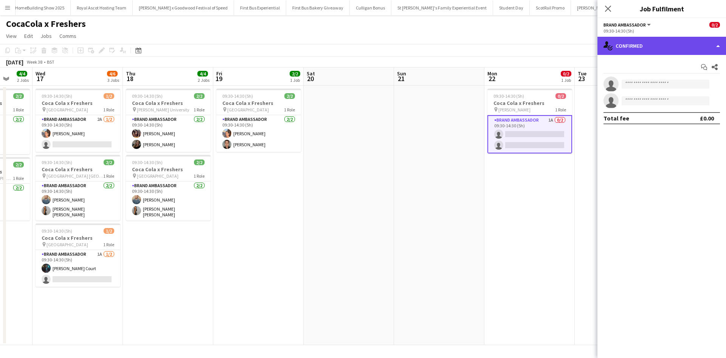
click at [648, 49] on div "single-neutral-actions-check-2 Confirmed" at bounding box center [662, 46] width 129 height 18
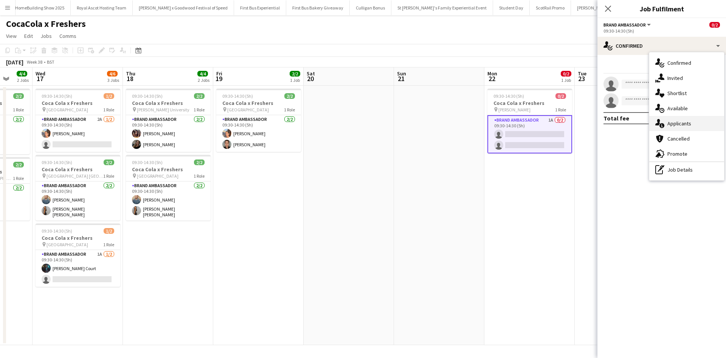
click at [680, 121] on div "single-neutral-actions-information Applicants" at bounding box center [687, 123] width 75 height 15
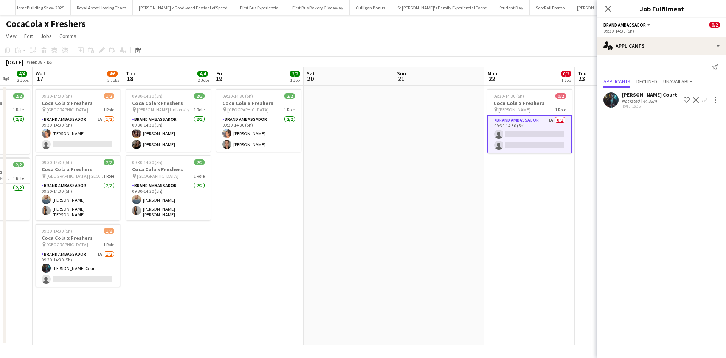
click at [704, 99] on app-icon "Confirm" at bounding box center [705, 100] width 6 height 6
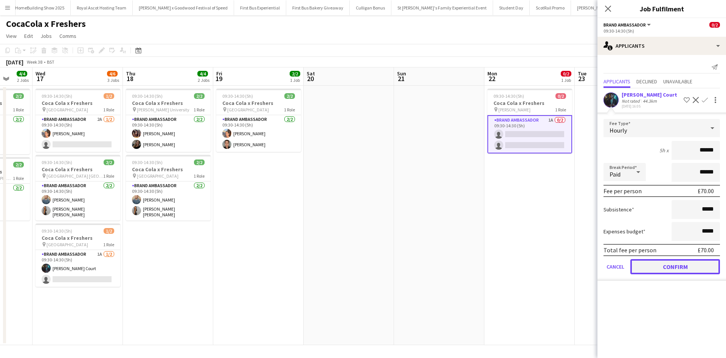
click at [663, 262] on button "Confirm" at bounding box center [676, 266] width 90 height 15
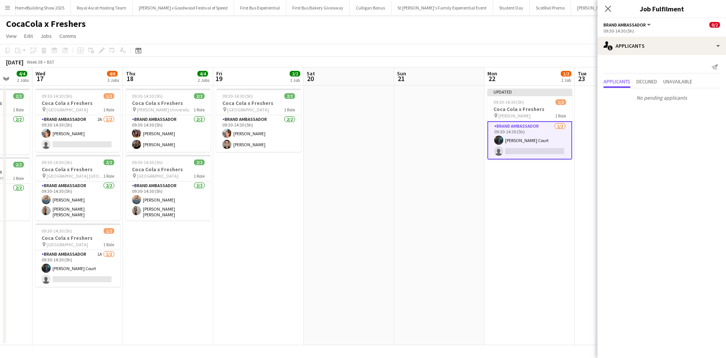
click at [566, 236] on app-date-cell "Updated 09:30-14:30 (5h) 1/2 Coca Cola x Freshers pin [PERSON_NAME] 1 Role Bran…" at bounding box center [530, 215] width 90 height 259
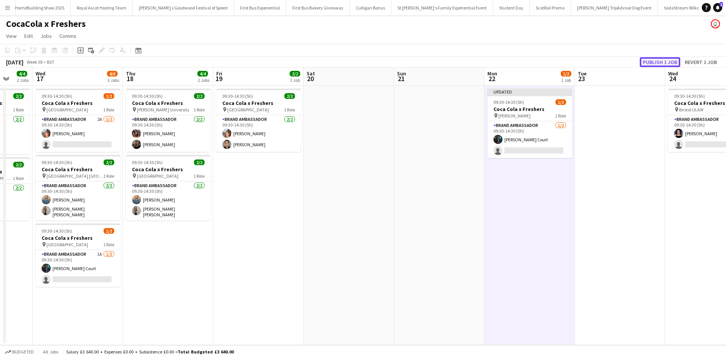
click at [669, 62] on button "Publish 1 job" at bounding box center [660, 62] width 40 height 10
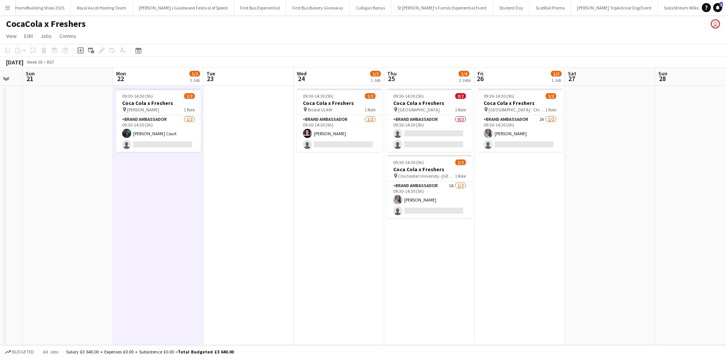
drag, startPoint x: 644, startPoint y: 250, endPoint x: 249, endPoint y: 243, distance: 395.4
click at [259, 244] on app-calendar-viewport "Wed 17 4/6 3 Jobs Thu 18 4/4 2 Jobs Fri 19 2/2 1 Job Sat 20 Sun 21 Mon 22 1/2 1…" at bounding box center [363, 205] width 726 height 277
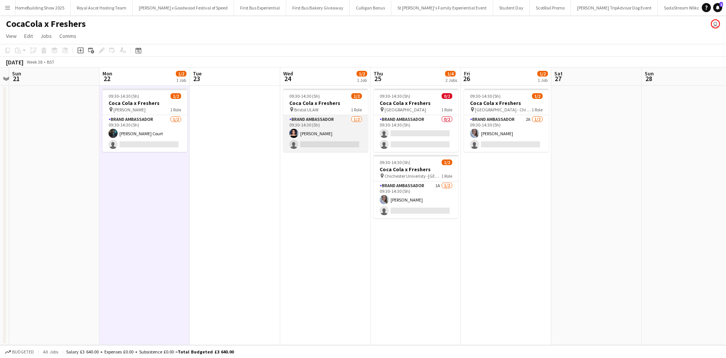
click at [330, 131] on app-card-role "Brand Ambassador [DATE] 09:30-14:30 (5h) [PERSON_NAME] single-neutral-actions" at bounding box center [325, 133] width 85 height 37
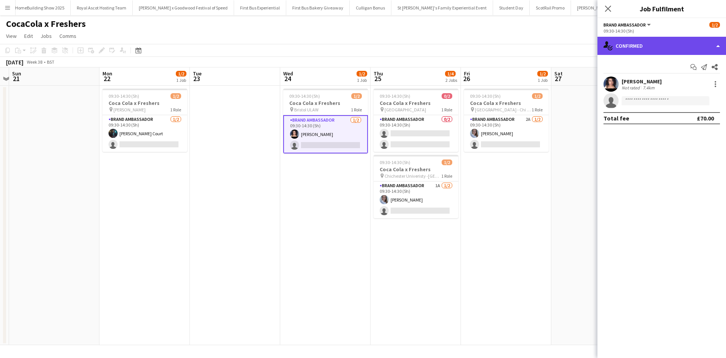
click at [650, 48] on div "single-neutral-actions-check-2 Confirmed" at bounding box center [662, 46] width 129 height 18
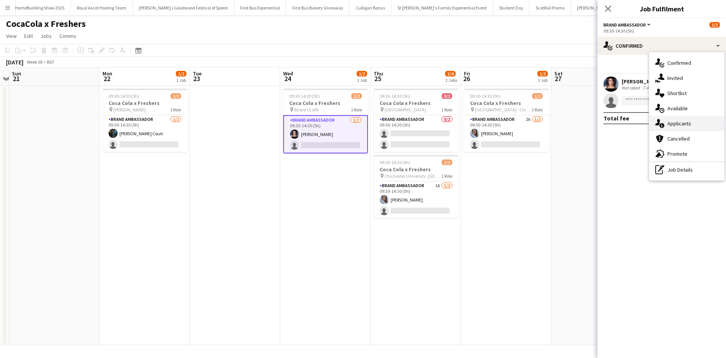
click at [688, 123] on div "single-neutral-actions-information Applicants" at bounding box center [687, 123] width 75 height 15
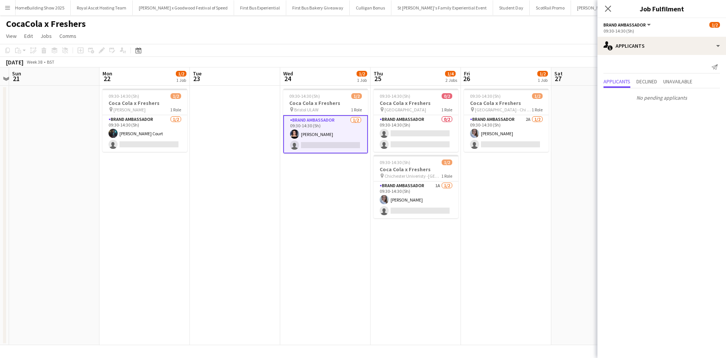
click at [518, 258] on app-date-cell "09:30-14:30 (5h) 1/2 Coca Cola x Freshers pin [GEOGRAPHIC_DATA] - Chi Site BAX …" at bounding box center [506, 215] width 90 height 259
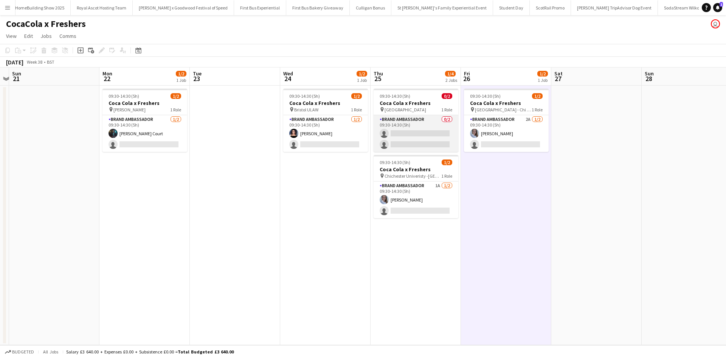
click at [432, 120] on app-card-role "Brand Ambassador 0/2 09:30-14:30 (5h) single-neutral-actions single-neutral-act…" at bounding box center [416, 133] width 85 height 37
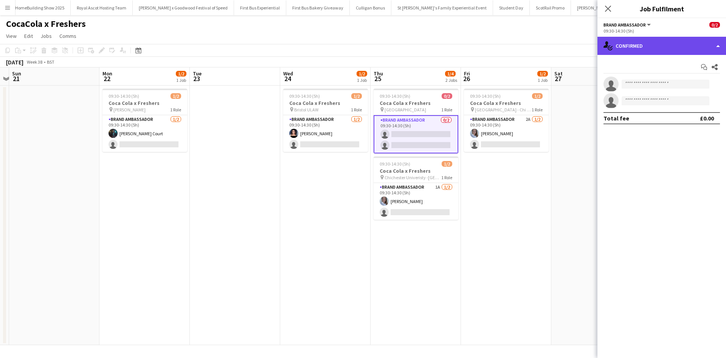
click at [640, 42] on div "single-neutral-actions-check-2 Confirmed" at bounding box center [662, 46] width 129 height 18
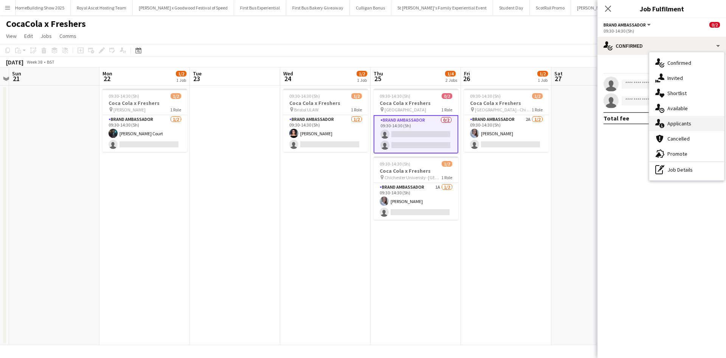
click at [689, 120] on div "single-neutral-actions-information Applicants" at bounding box center [687, 123] width 75 height 15
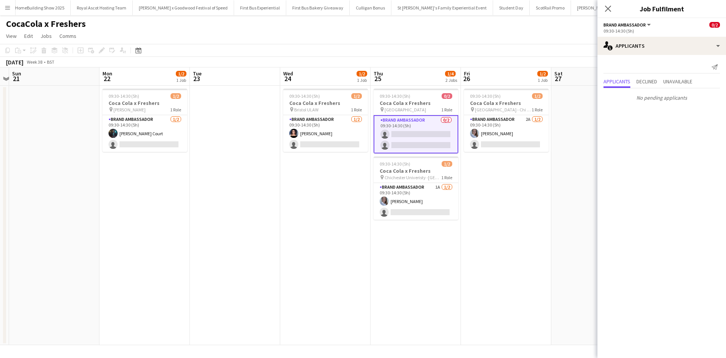
click at [519, 185] on app-date-cell "09:30-14:30 (5h) 1/2 Coca Cola x Freshers pin [GEOGRAPHIC_DATA] - Chi Site BAX …" at bounding box center [506, 215] width 90 height 259
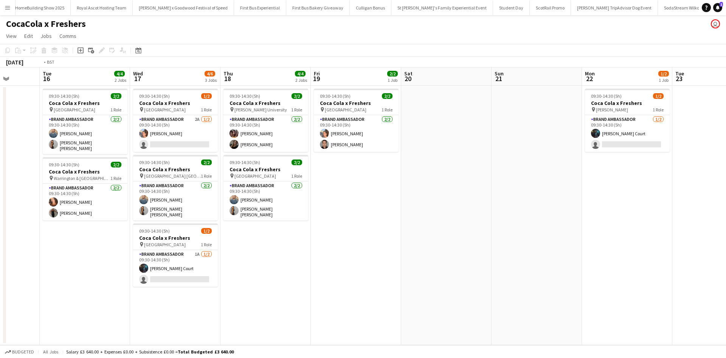
drag, startPoint x: 101, startPoint y: 245, endPoint x: 691, endPoint y: 236, distance: 589.9
click at [691, 236] on app-calendar-viewport "Sun 14 Mon 15 Tue 16 4/4 2 Jobs Wed 17 4/6 3 Jobs Thu 18 4/4 2 Jobs Fri 19 2/2 …" at bounding box center [363, 205] width 726 height 277
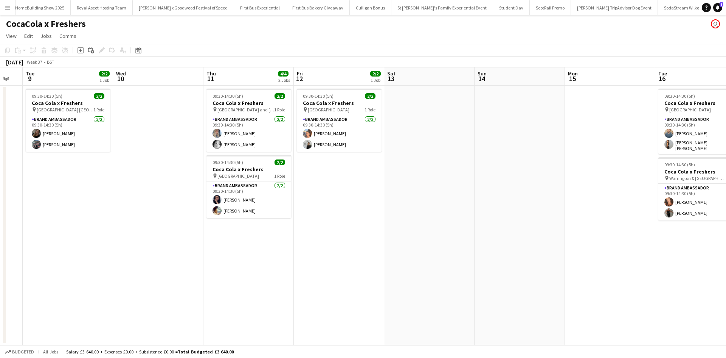
drag, startPoint x: 106, startPoint y: 274, endPoint x: 616, endPoint y: 253, distance: 510.5
click at [616, 253] on app-calendar-viewport "Sun 7 Mon 8 Tue 9 2/2 1 Job Wed 10 Thu 11 4/4 2 Jobs Fri 12 2/2 1 Job Sat 13 Su…" at bounding box center [363, 205] width 726 height 277
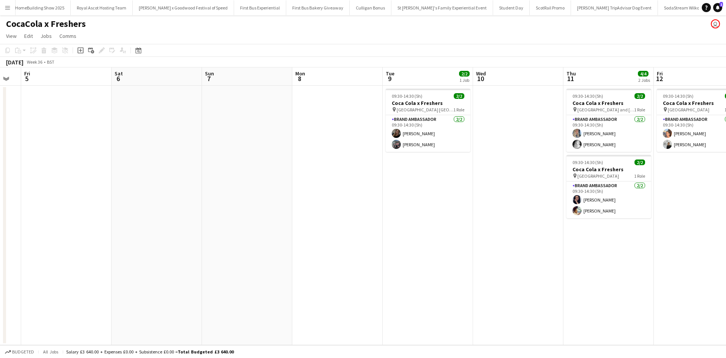
drag, startPoint x: 154, startPoint y: 270, endPoint x: 531, endPoint y: 220, distance: 380.5
click at [528, 220] on app-calendar-viewport "Wed 3 2/2 1 Job Thu 4 Fri 5 Sat 6 Sun 7 Mon 8 Tue 9 2/2 1 Job Wed 10 Thu 11 4/4…" at bounding box center [363, 205] width 726 height 277
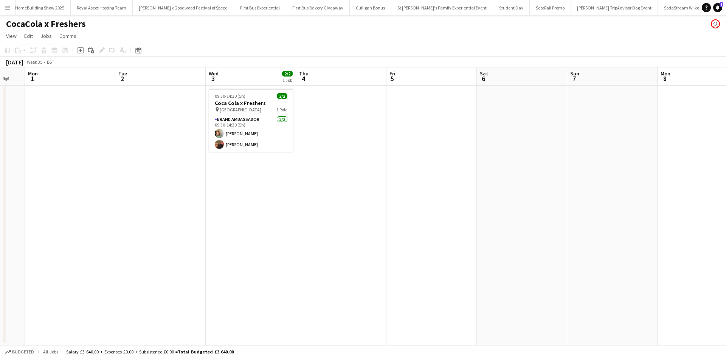
drag, startPoint x: 208, startPoint y: 241, endPoint x: 558, endPoint y: 229, distance: 350.6
click at [558, 229] on app-calendar-viewport "Sat 30 Sun 31 Mon 1 Tue 2 Wed 3 2/2 1 Job Thu 4 Fri 5 Sat 6 Sun 7 Mon 8 Tue 9 2…" at bounding box center [363, 205] width 726 height 277
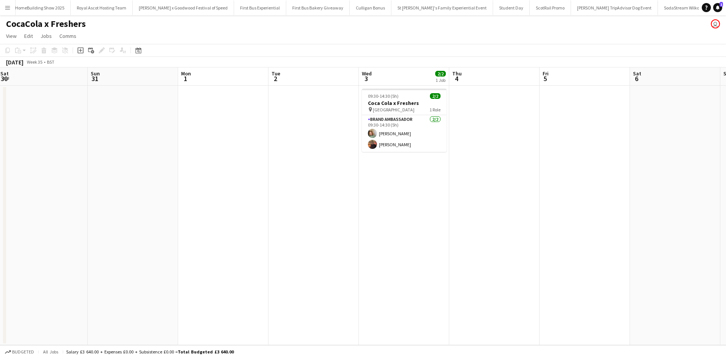
scroll to position [0, 183]
drag, startPoint x: 151, startPoint y: 241, endPoint x: 305, endPoint y: 227, distance: 154.6
click at [305, 227] on app-calendar-viewport "Thu 28 Fri 29 Sat 30 Sun 31 Mon 1 Tue 2 Wed 3 2/2 1 Job Thu 4 Fri 5 Sat 6 Sun 7…" at bounding box center [363, 205] width 726 height 277
